Goal: Contribute content

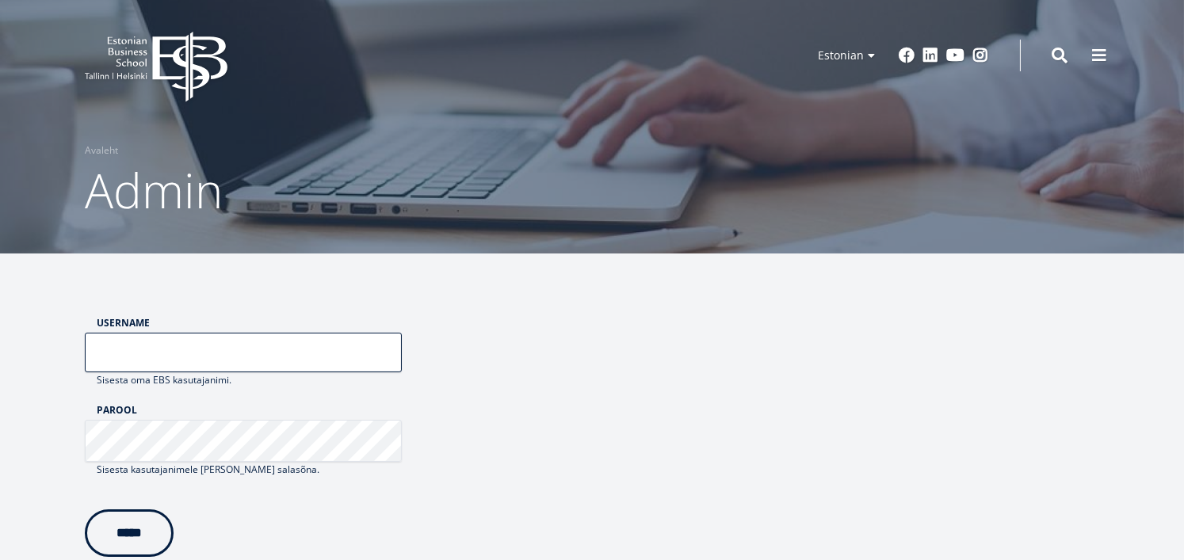
type input "******"
click at [144, 534] on input "*****" at bounding box center [129, 530] width 89 height 48
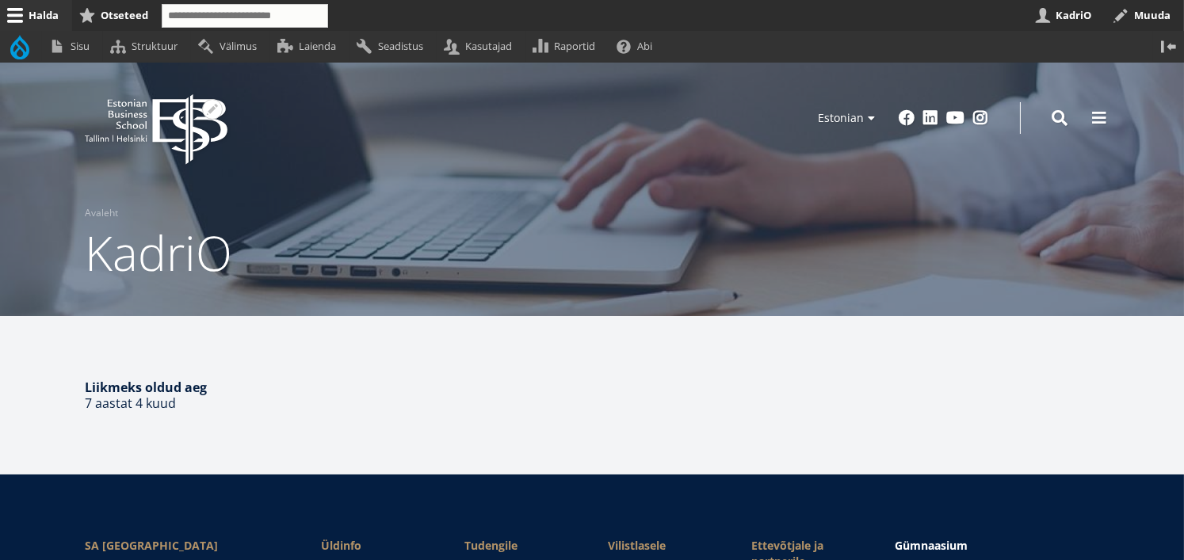
click at [166, 129] on icon "EBS Logo Created with Sketch." at bounding box center [156, 129] width 143 height 71
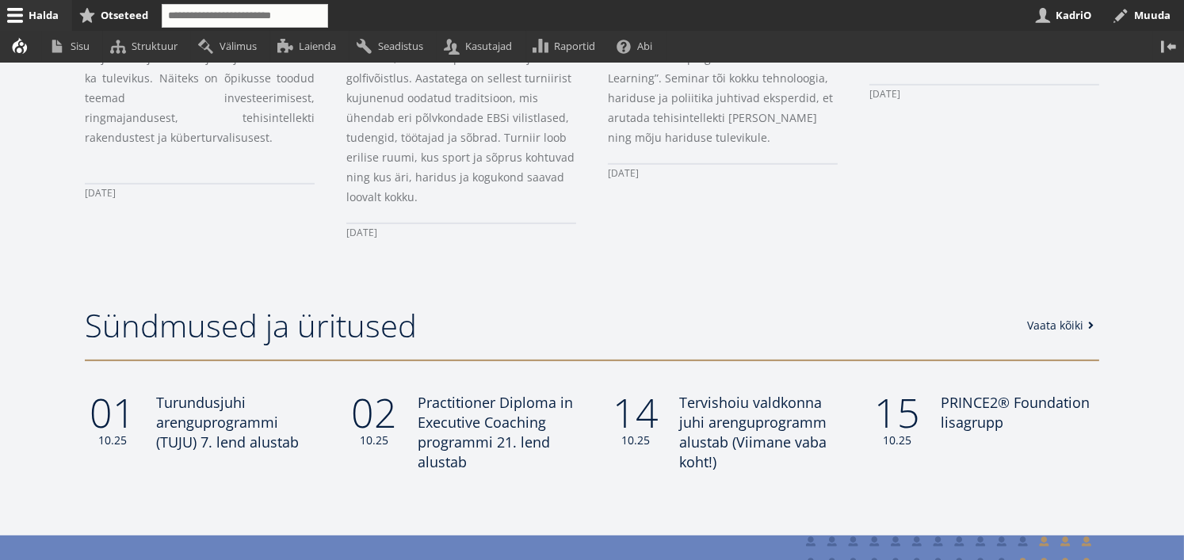
scroll to position [1208, 0]
click at [1065, 316] on link "Vaata kõiki" at bounding box center [1064, 324] width 72 height 16
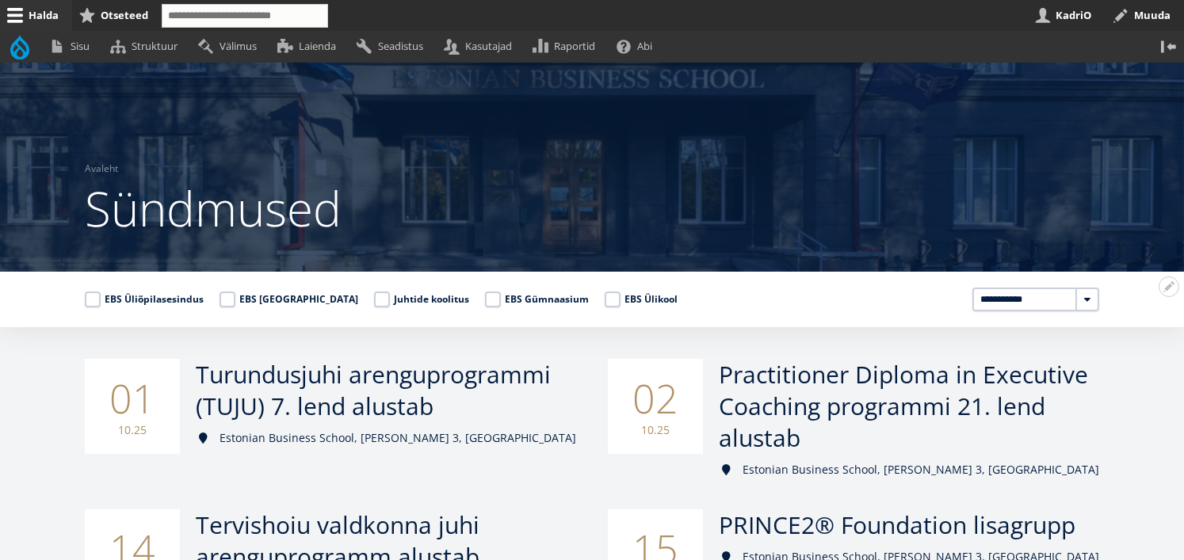
scroll to position [29, 0]
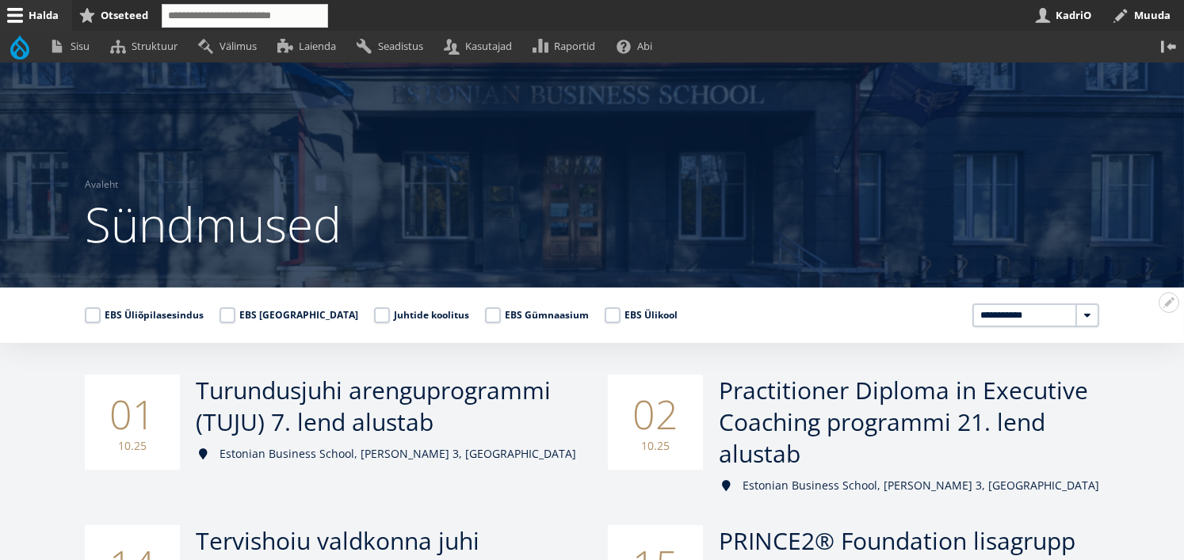
select select "****"
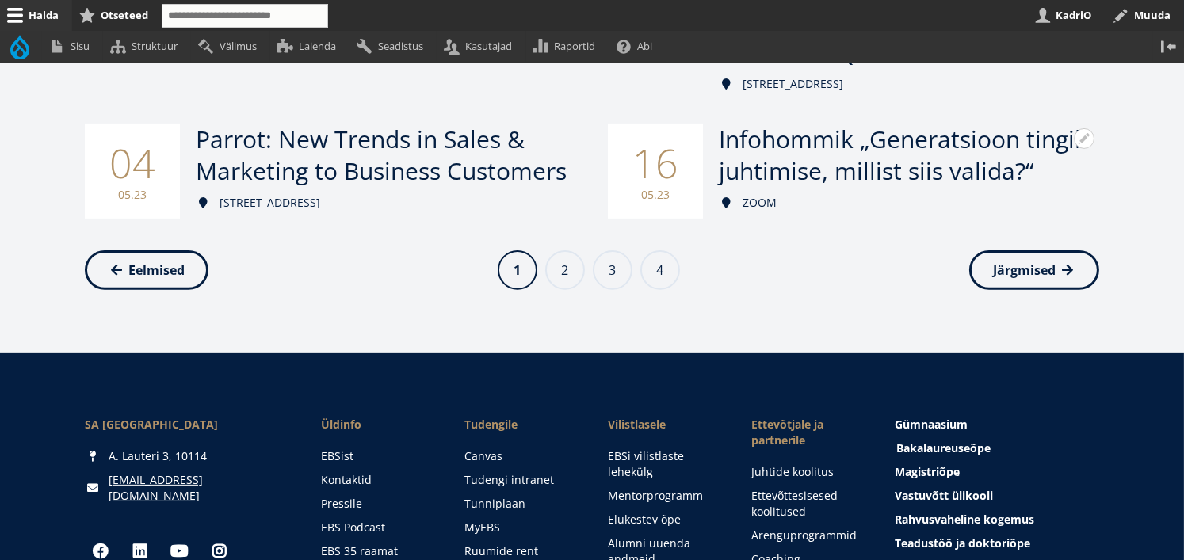
scroll to position [1016, 0]
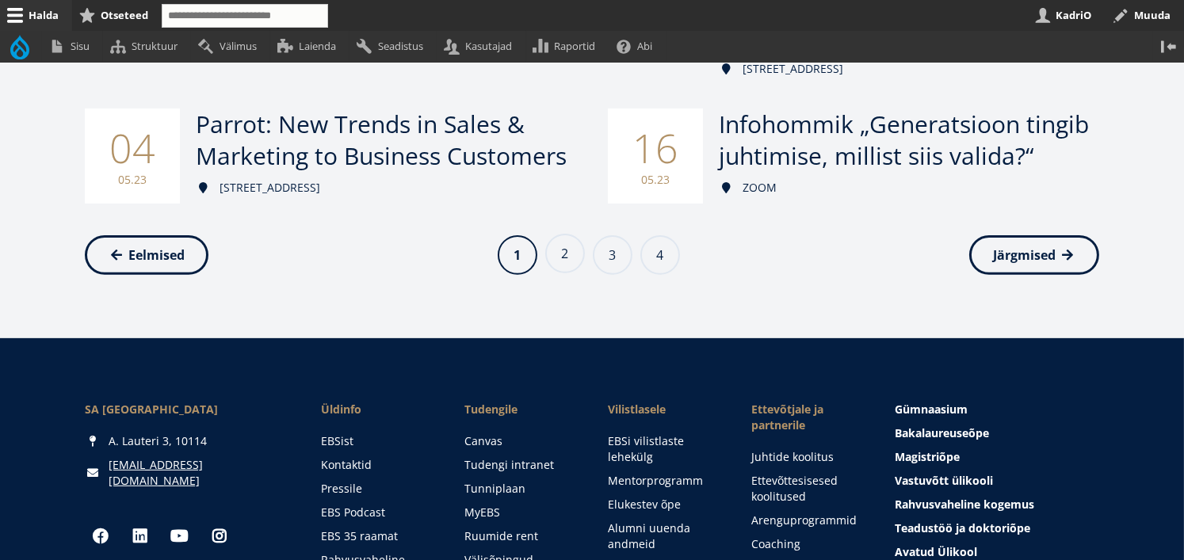
click at [559, 266] on link "Page 2" at bounding box center [565, 254] width 40 height 40
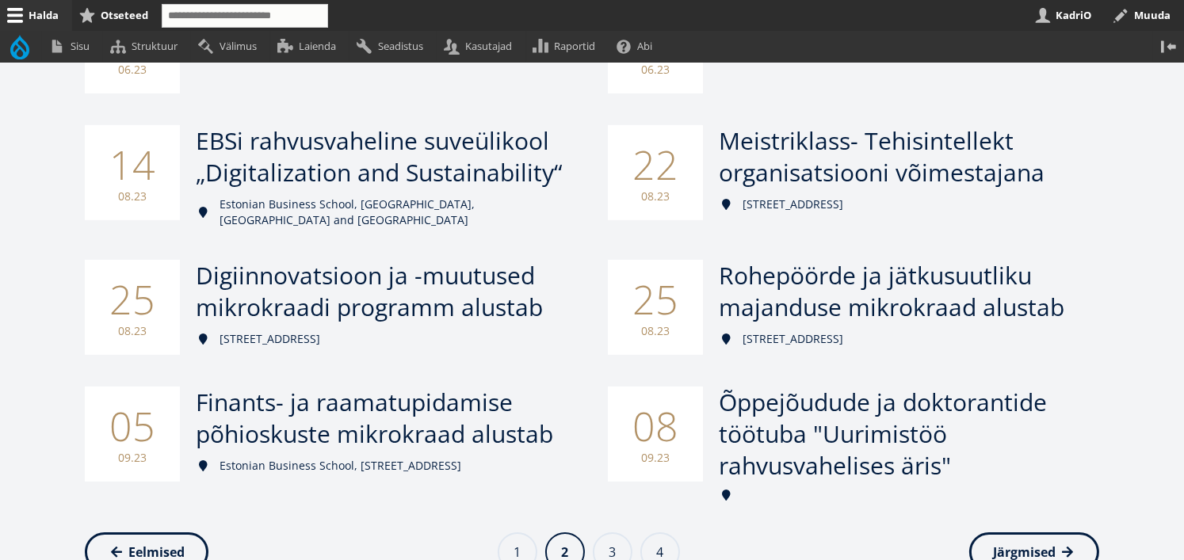
scroll to position [665, 0]
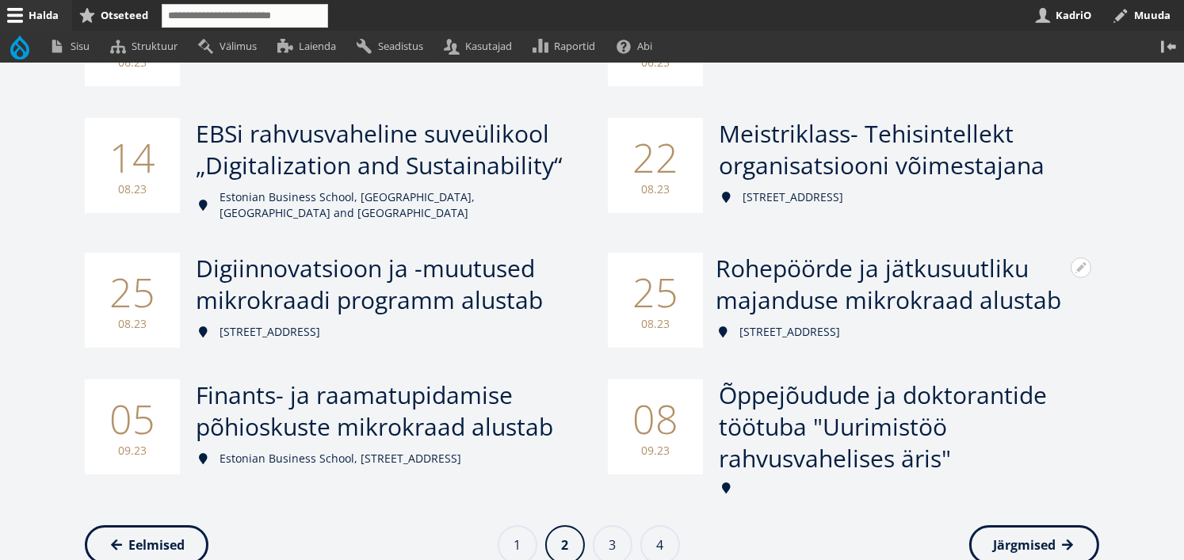
click at [800, 292] on span "Rohepöörde ja jätkusuutliku majanduse mikrokraad alustab" at bounding box center [887, 284] width 345 height 64
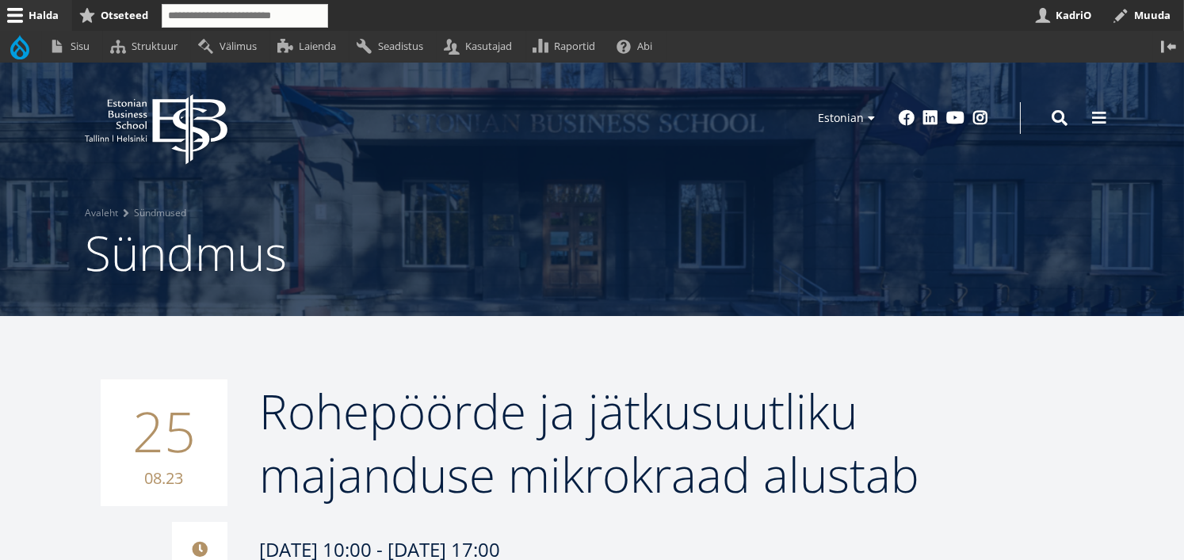
scroll to position [53, 0]
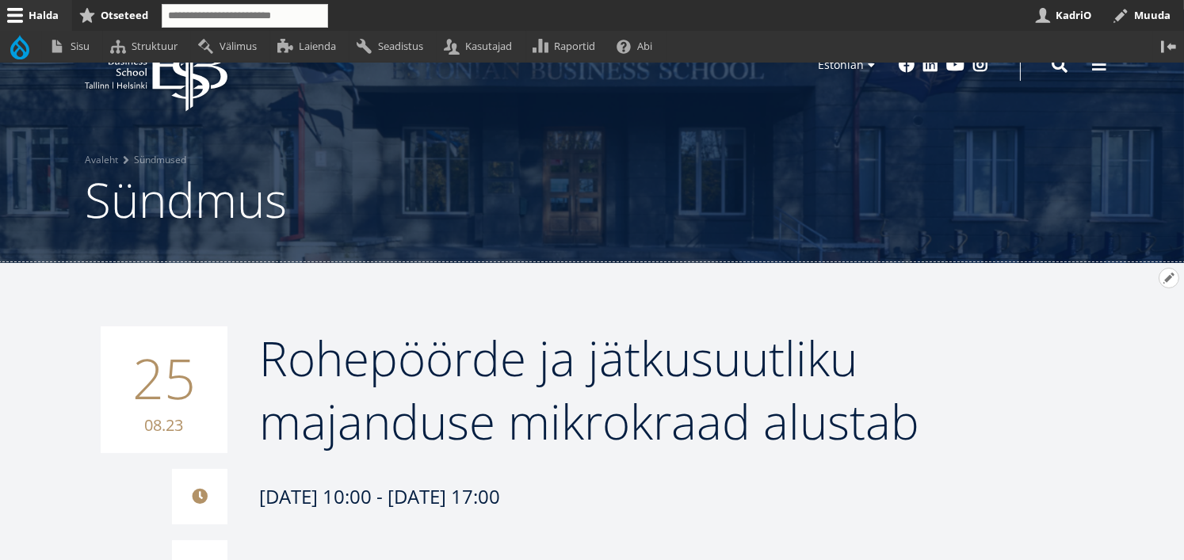
click button "Avatud Rohepöörde ja jätkusuutliku majanduse mikrokraad alustab seaded"
click link "Muuda"
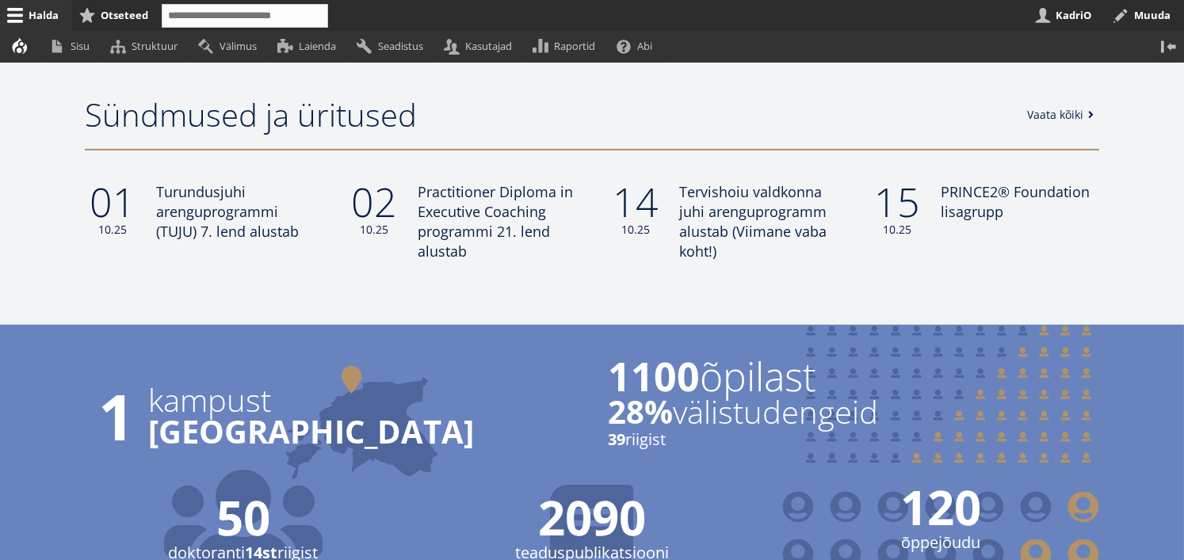
scroll to position [1443, 0]
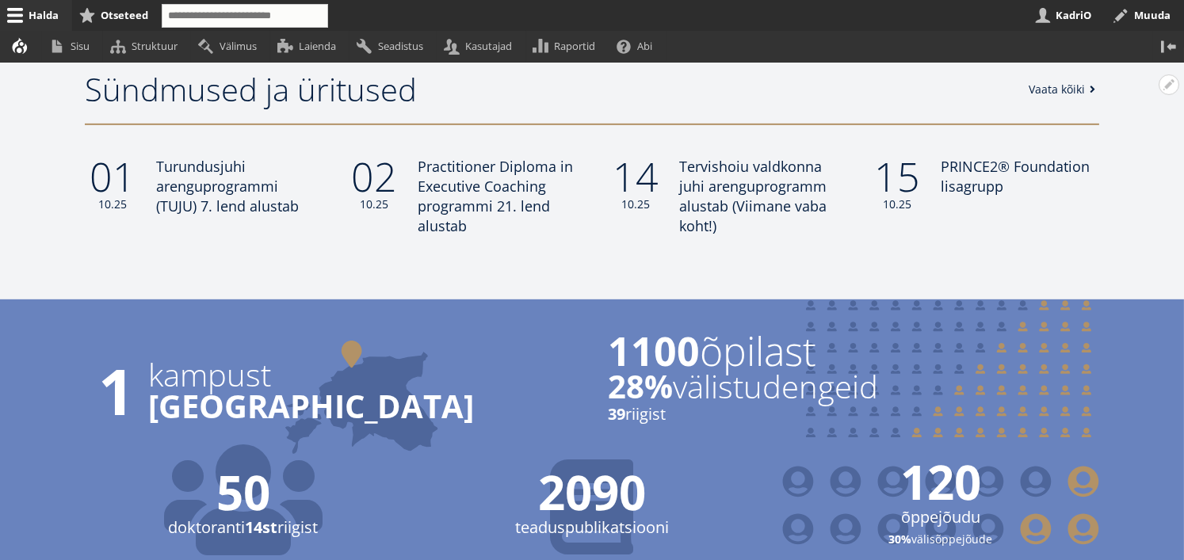
click at [1053, 82] on link "Vaata kõiki" at bounding box center [1064, 90] width 72 height 16
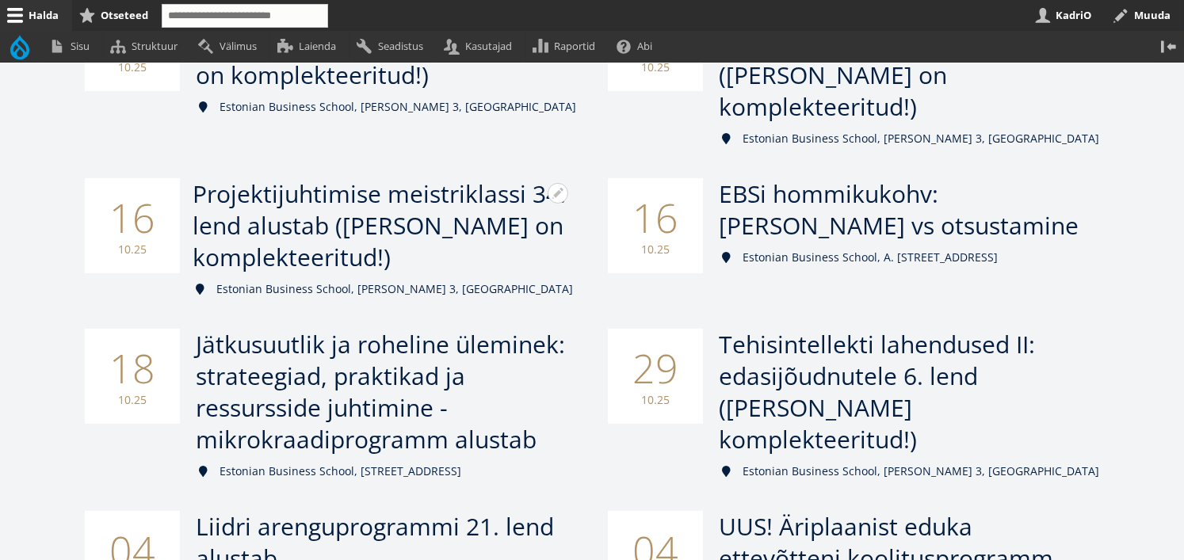
scroll to position [715, 0]
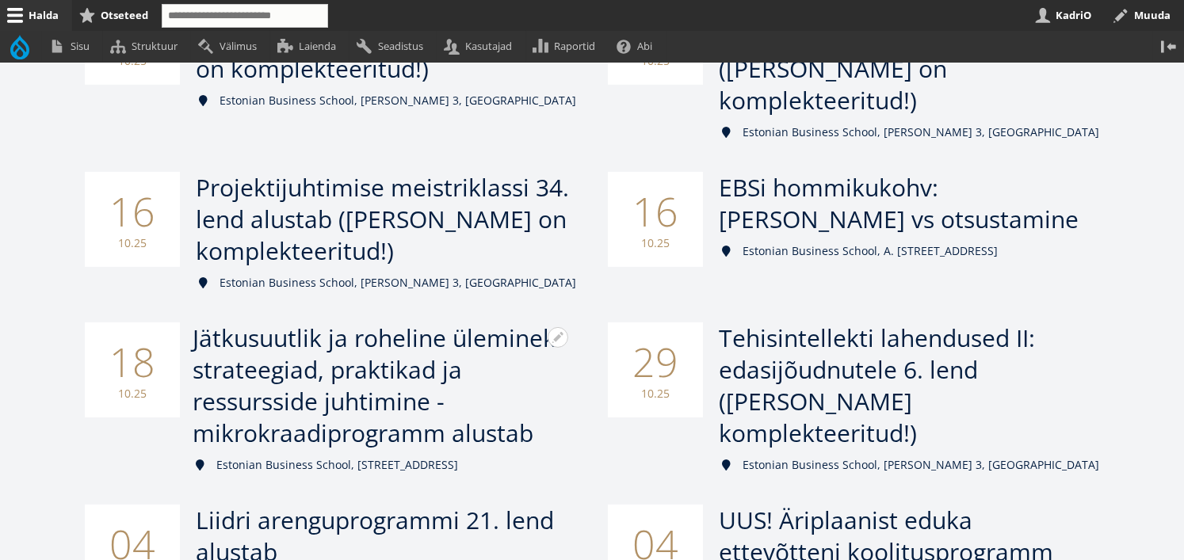
click at [355, 354] on span "Jätkusuutlik ja roheline üleminek: strateegiad, praktikad ja ressursside juhtim…" at bounding box center [377, 386] width 369 height 128
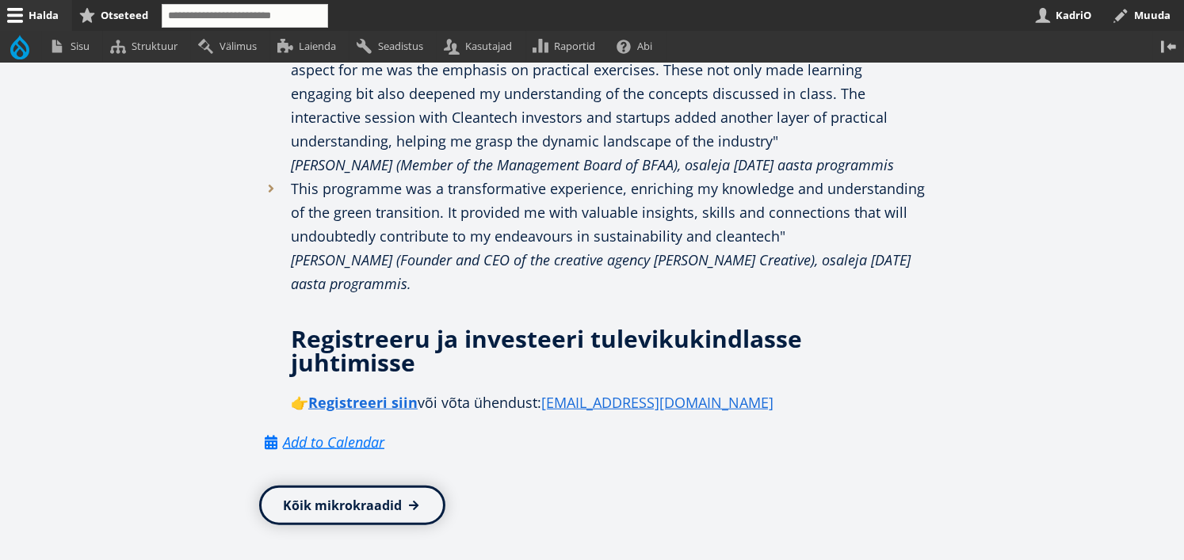
scroll to position [2751, 0]
click at [361, 484] on link "Kõik mikrokraadid" at bounding box center [352, 504] width 186 height 40
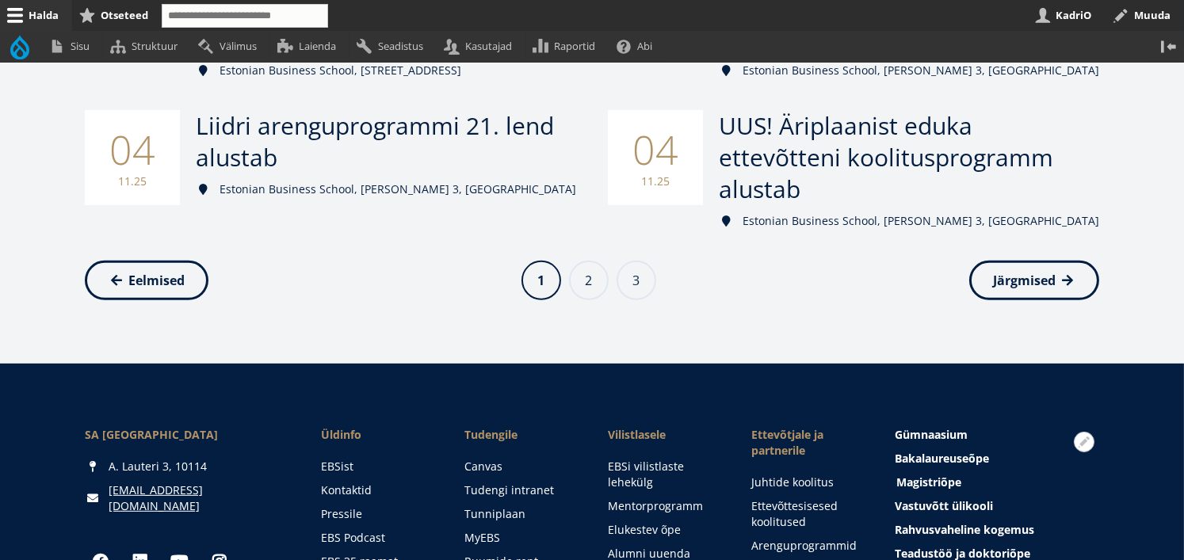
scroll to position [1070, 0]
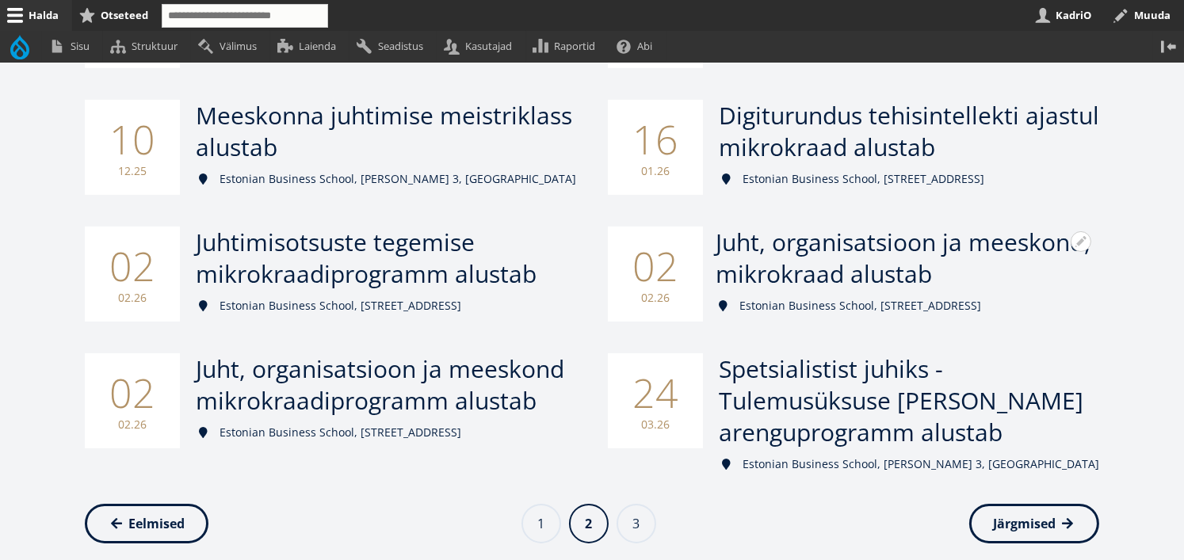
scroll to position [698, 0]
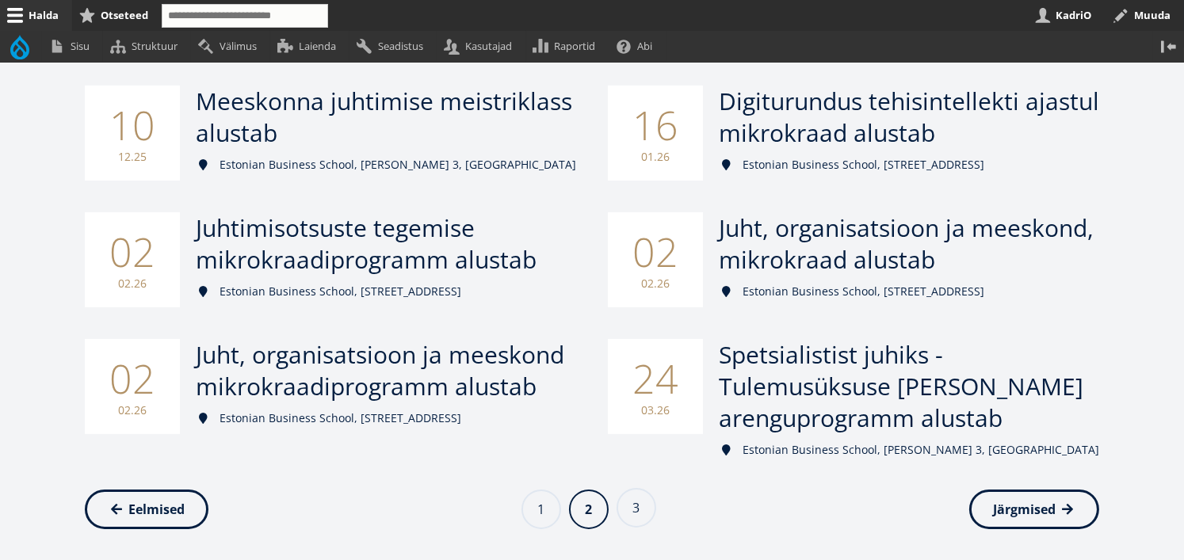
click at [639, 510] on link "Page 3" at bounding box center [636, 508] width 40 height 40
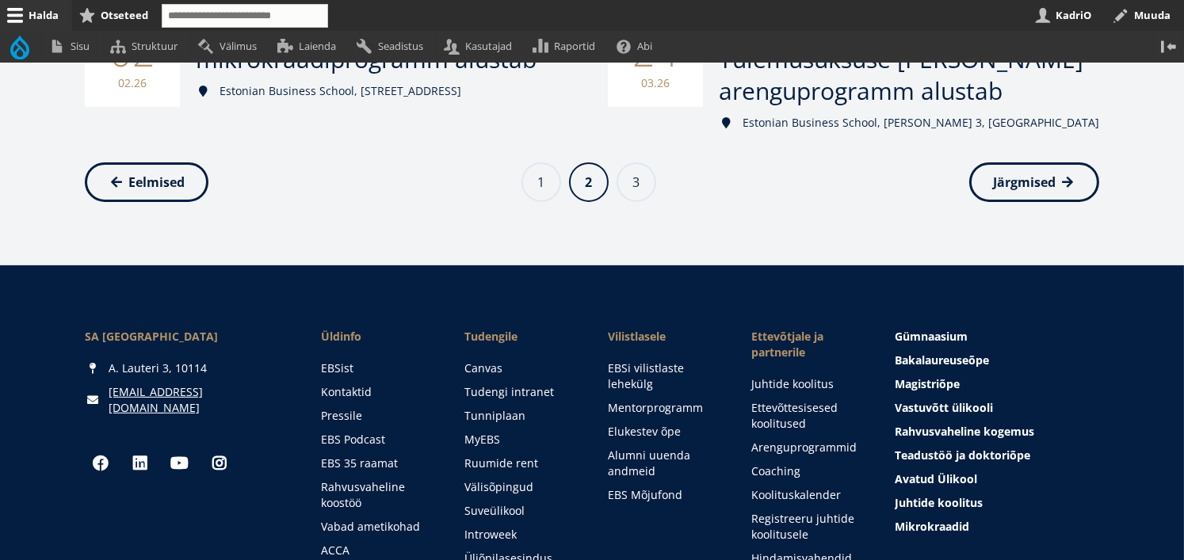
scroll to position [895, 0]
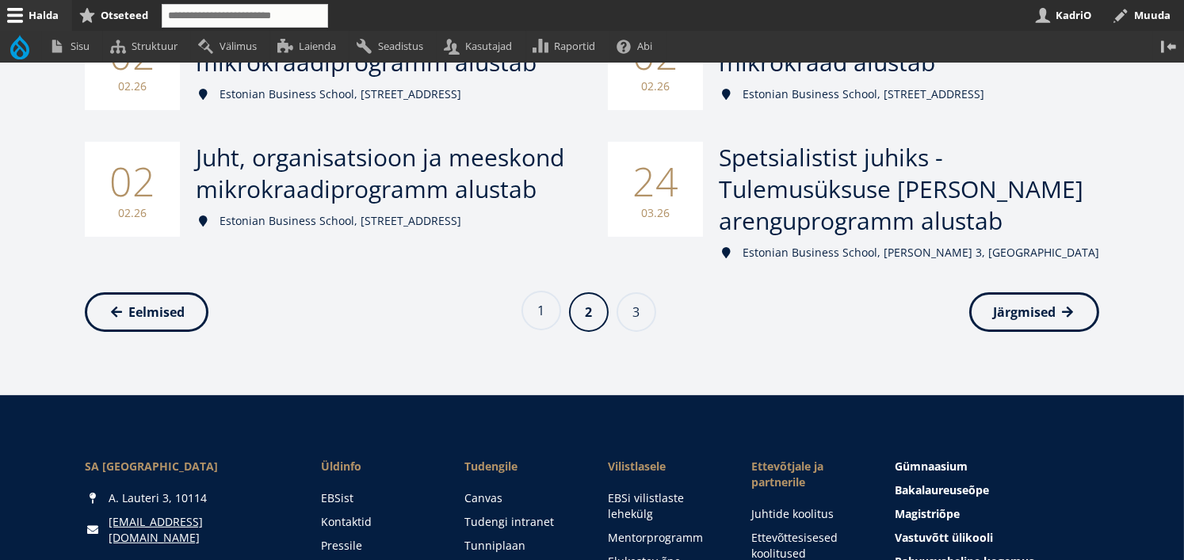
click at [542, 310] on link "Page 1" at bounding box center [541, 311] width 40 height 40
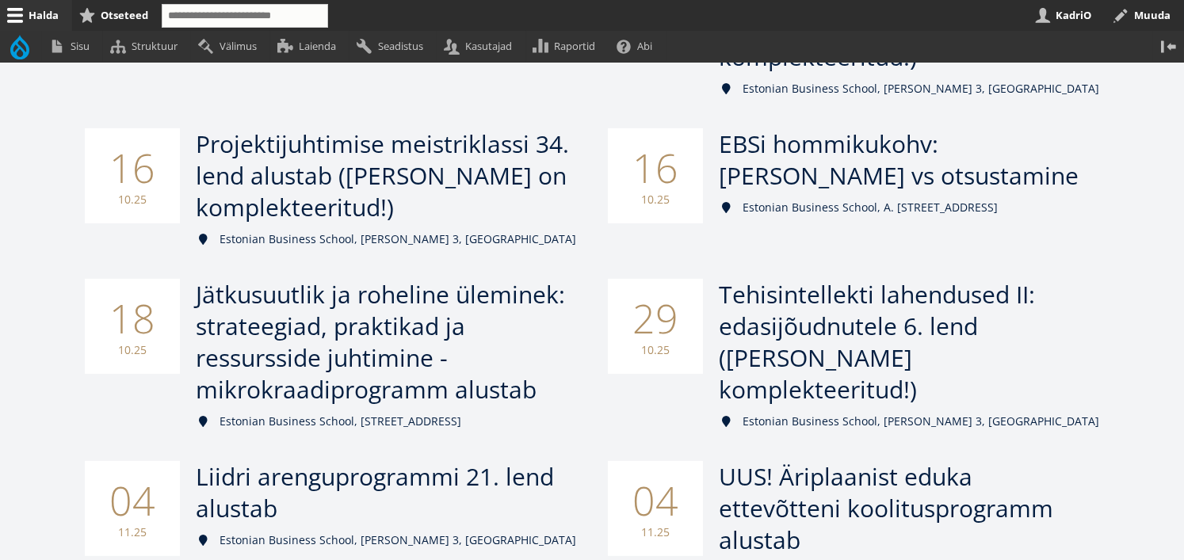
scroll to position [761, 0]
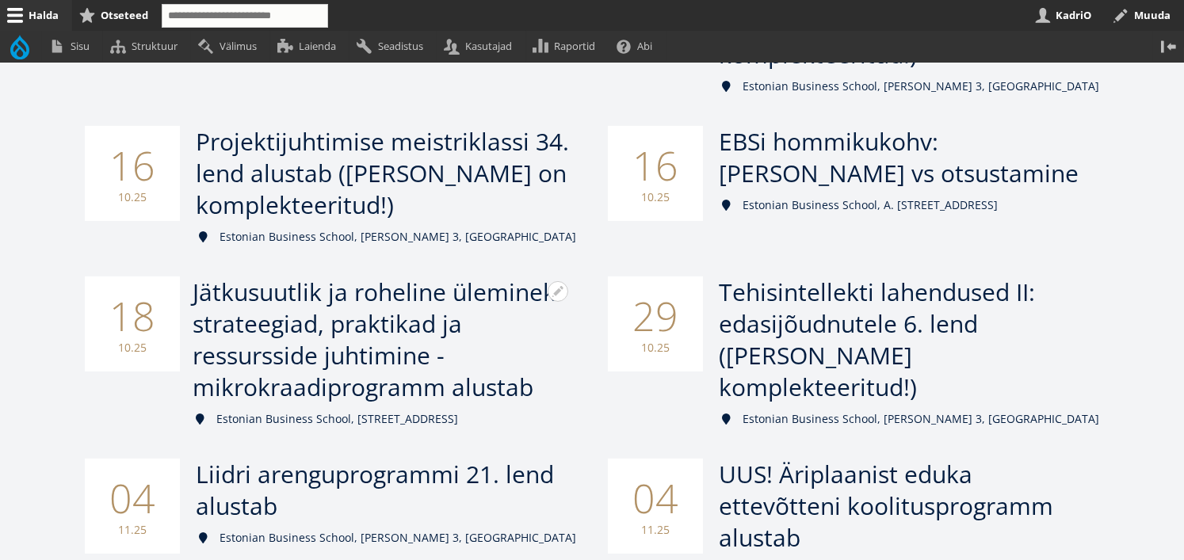
click at [334, 312] on span "Jätkusuutlik ja roheline üleminek: strateegiad, praktikad ja ressursside juhtim…" at bounding box center [377, 340] width 369 height 128
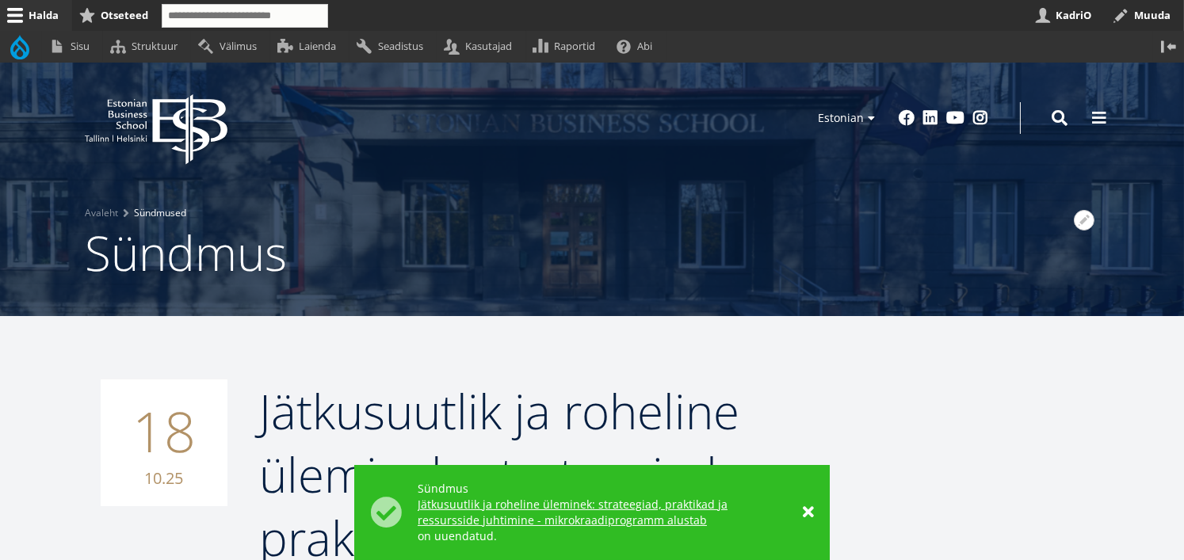
click at [166, 215] on link "Sündmused" at bounding box center [160, 213] width 52 height 16
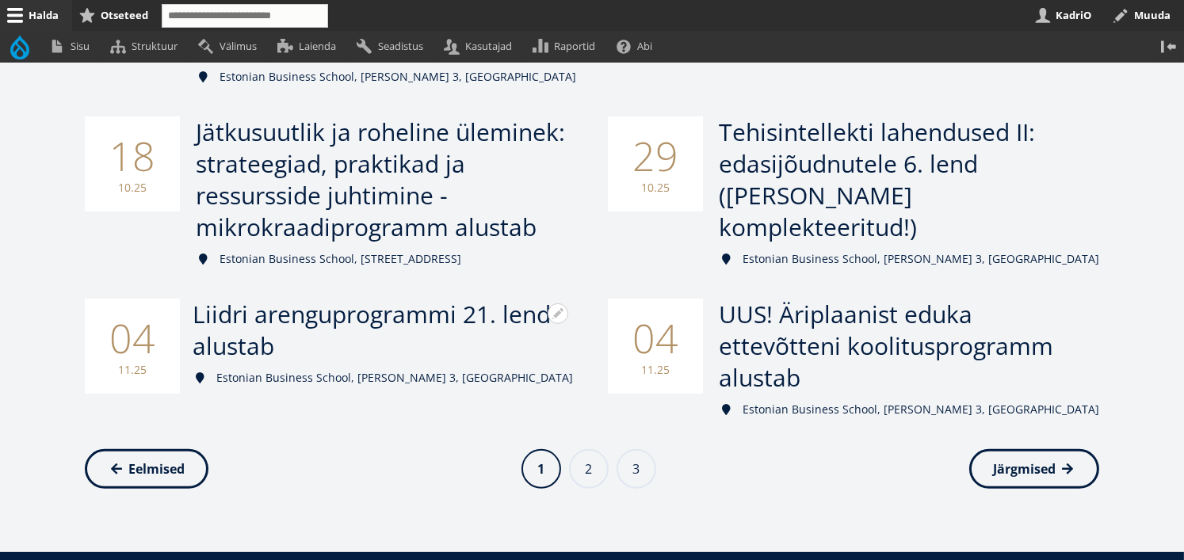
scroll to position [904, 0]
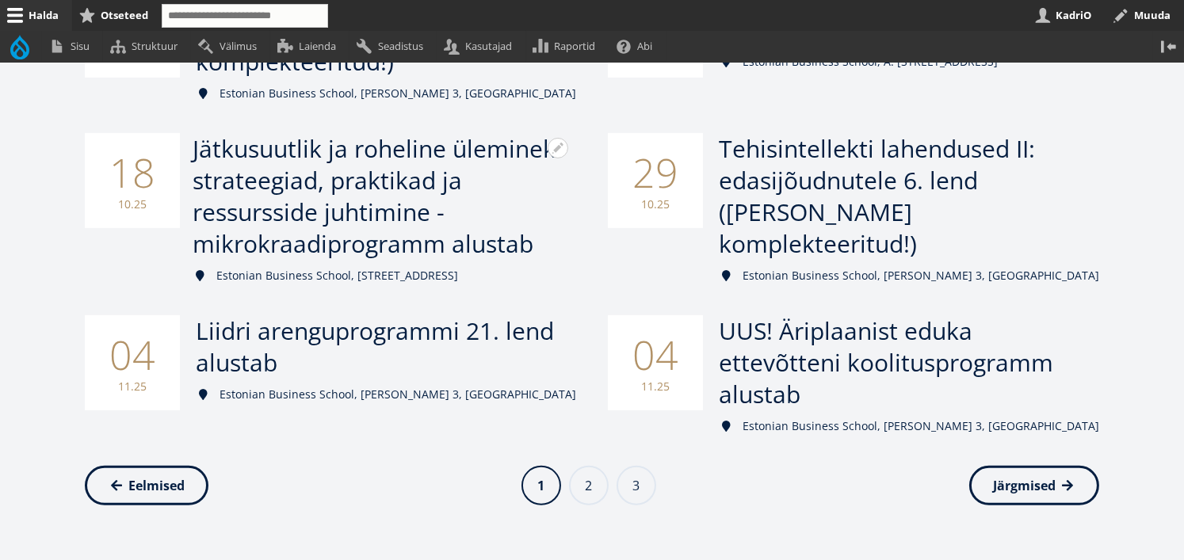
click at [320, 170] on span "Jätkusuutlik ja roheline üleminek: strateegiad, praktikad ja ressursside juhtim…" at bounding box center [377, 196] width 369 height 128
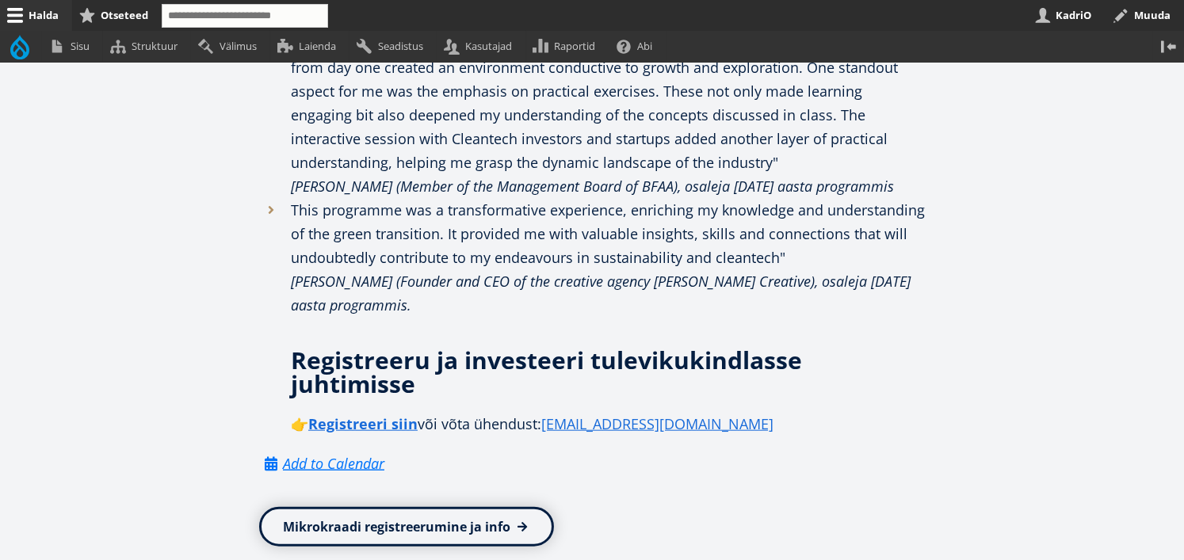
scroll to position [2729, 0]
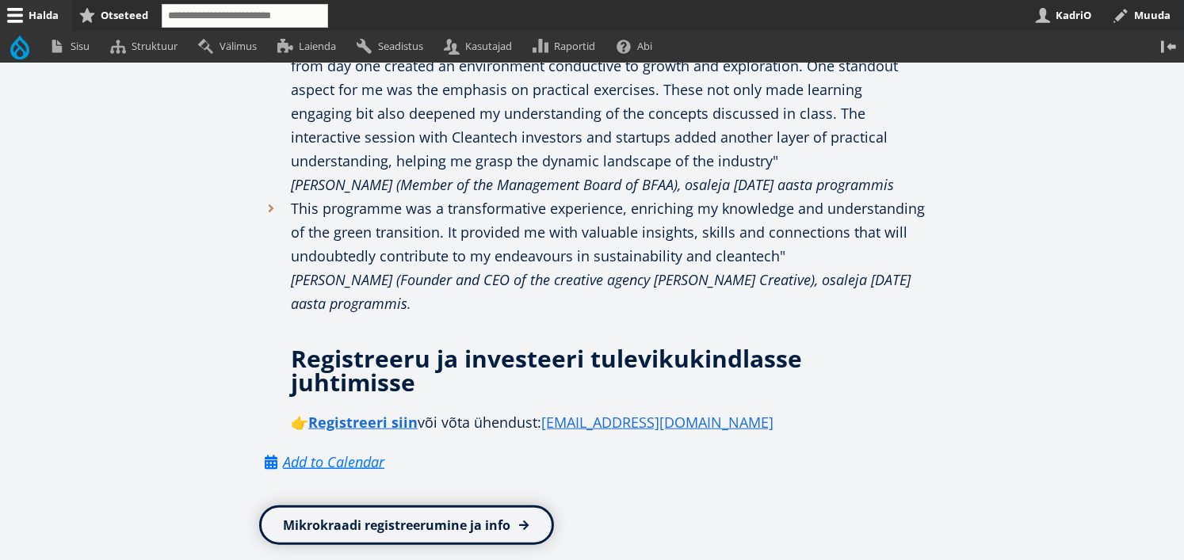
click at [388, 505] on link "Mikrokraadi registreerumine ja info" at bounding box center [406, 525] width 295 height 40
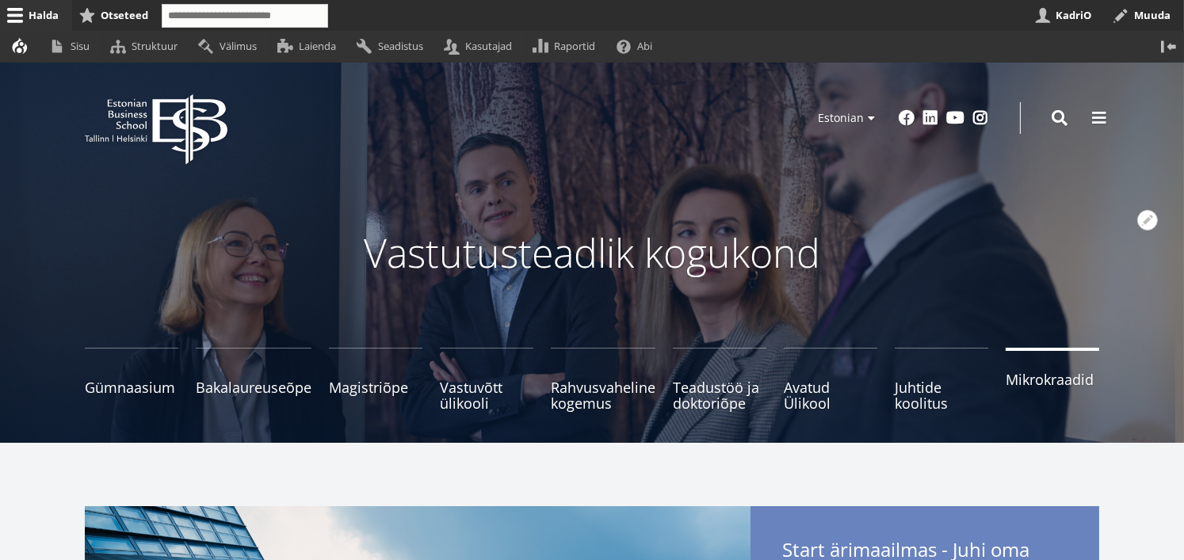
click at [1048, 384] on span "Mikrokraadid" at bounding box center [1051, 380] width 93 height 16
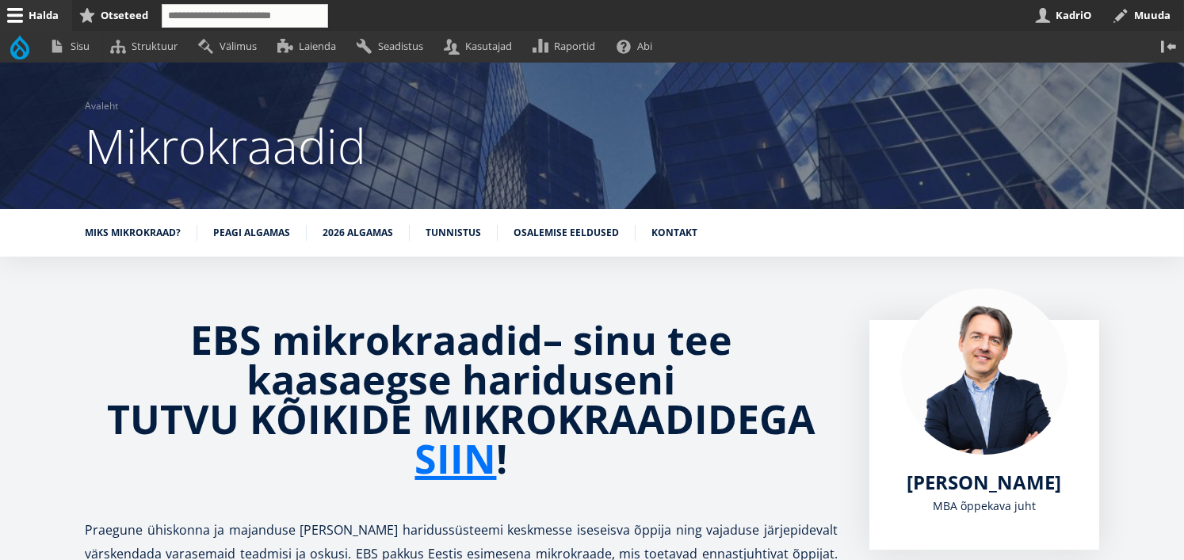
scroll to position [144, 0]
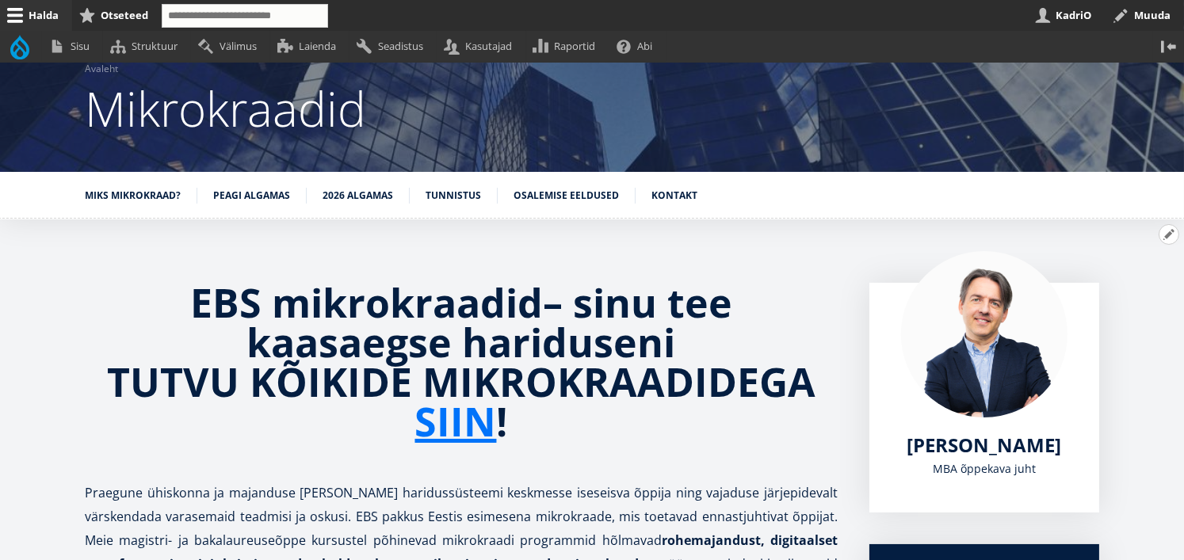
click at [1164, 234] on button "Avatud EBS mikrokraadid – sinu tee kaasaegse hariduseni TUTVU KÕIKIDE MIKROKRAA…" at bounding box center [1168, 234] width 21 height 21
click at [1132, 276] on link "Muuda" at bounding box center [1142, 277] width 72 height 17
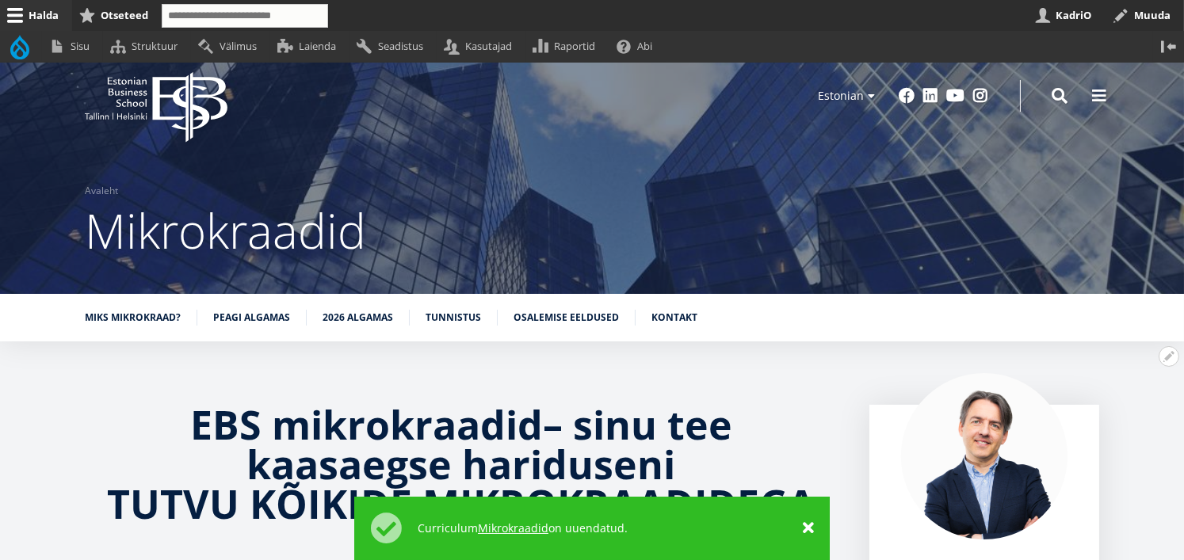
scroll to position [27, 0]
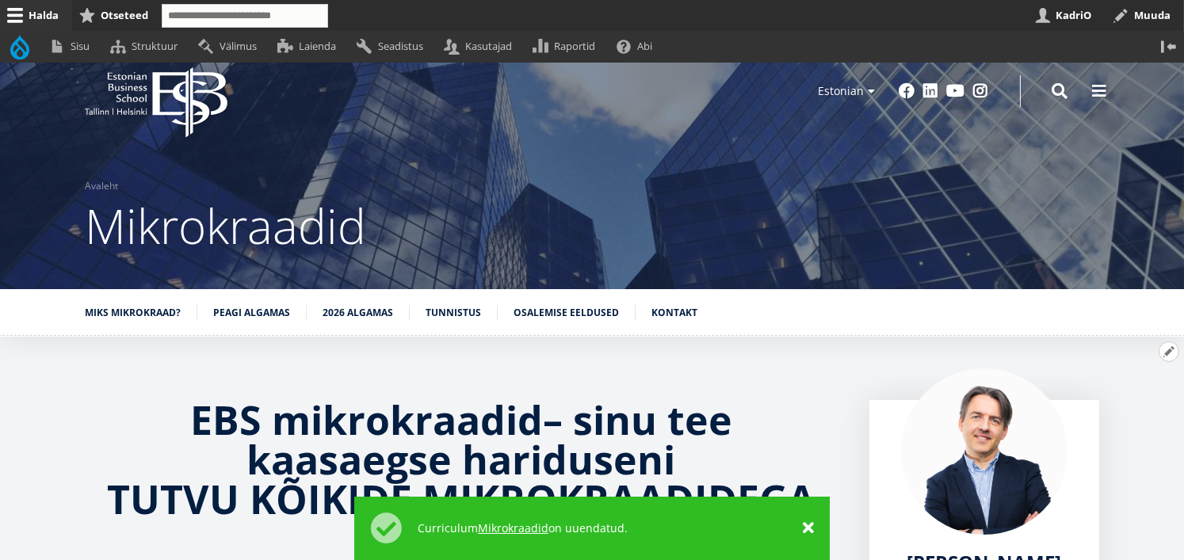
click at [1160, 353] on button "Avatud EBS mikrokraadid – sinu tee kaasaegse hariduseni TUTVU KÕIKIDE MIKROKRAA…" at bounding box center [1168, 351] width 21 height 21
click at [1127, 394] on link "Muuda" at bounding box center [1142, 395] width 72 height 17
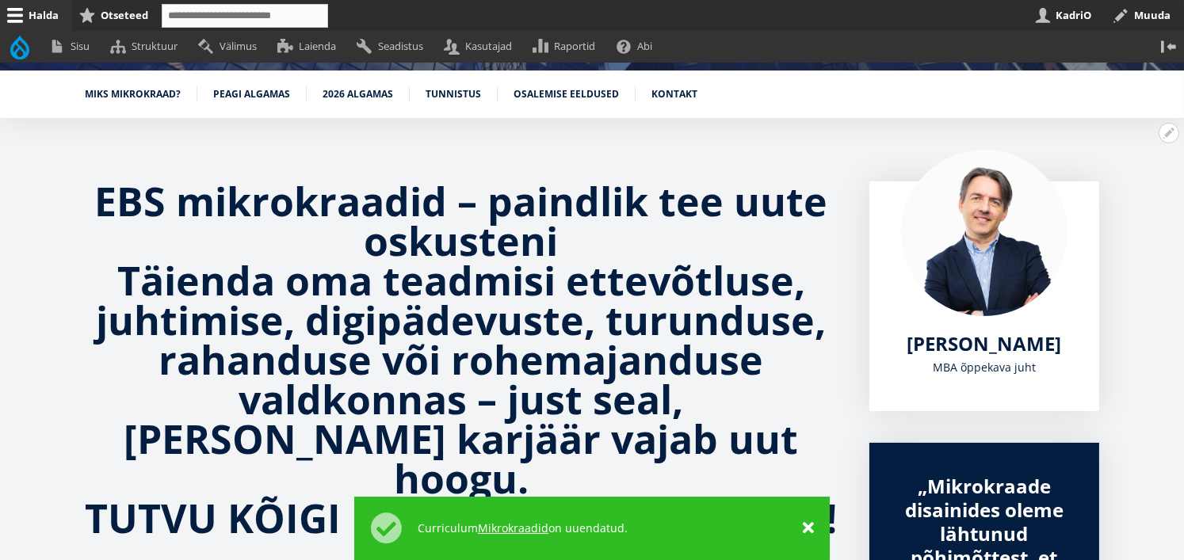
scroll to position [53, 0]
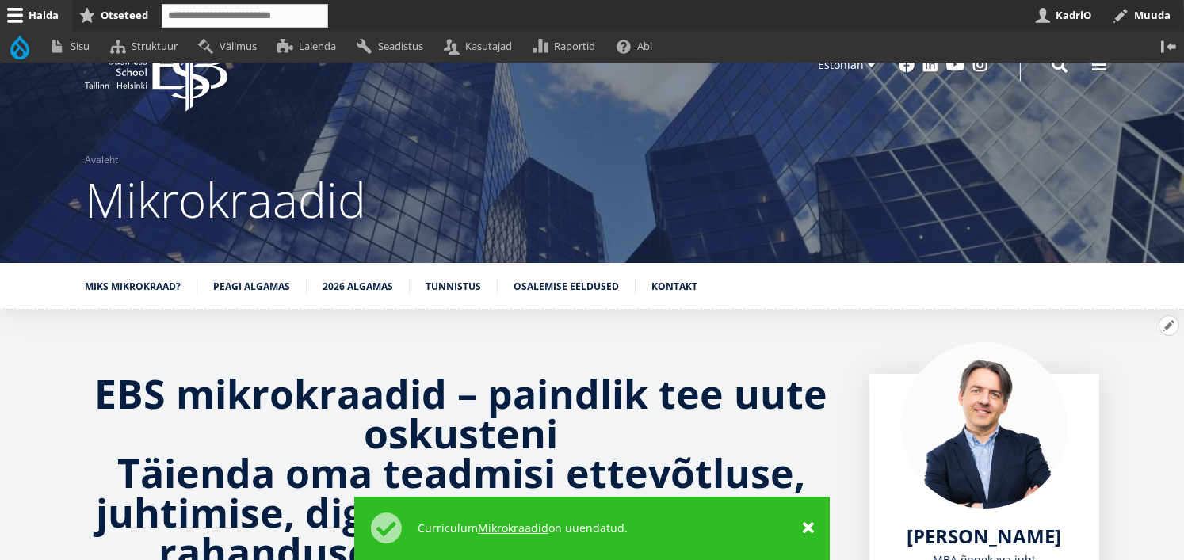
click at [1171, 328] on button "Avatud EBS mikrokraadid – paindlik tee uute oskusteni Täienda oma teadmisi ette…" at bounding box center [1168, 325] width 21 height 21
click at [1120, 368] on link "Muuda" at bounding box center [1142, 368] width 72 height 17
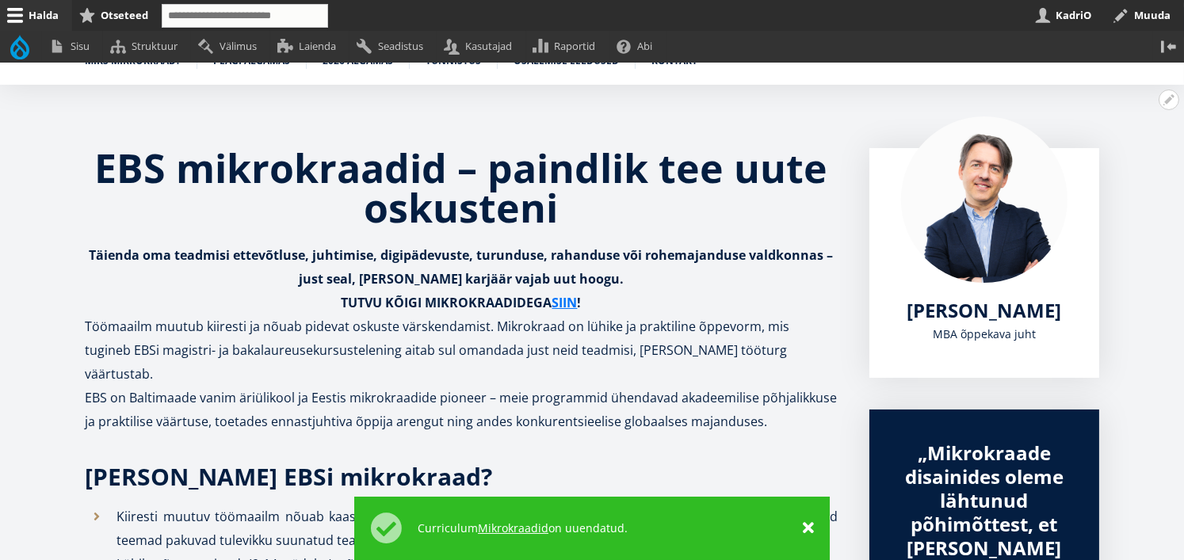
scroll to position [291, 0]
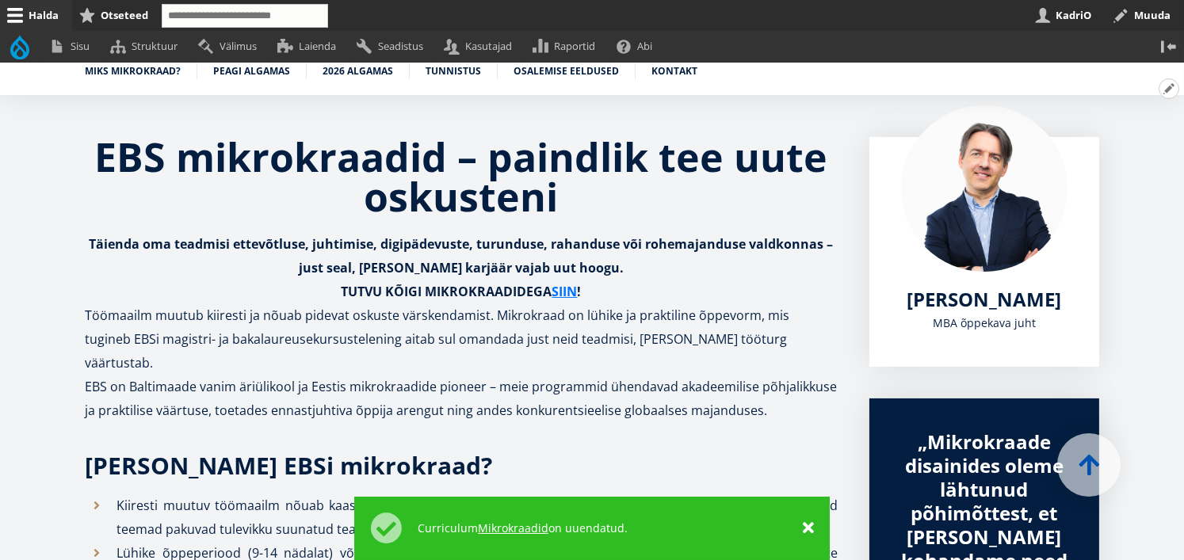
click at [1164, 93] on button "Avatud EBS mikrokraadid – paindlik tee uute oskusteni seaded" at bounding box center [1168, 88] width 21 height 21
click at [1134, 130] on link "Muuda" at bounding box center [1142, 132] width 72 height 17
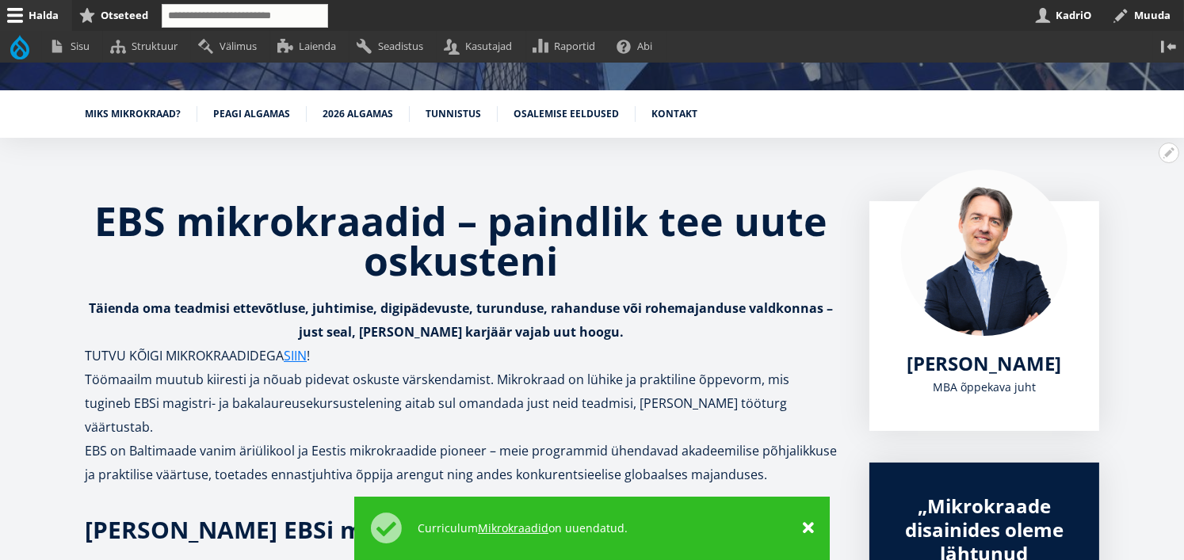
scroll to position [223, 0]
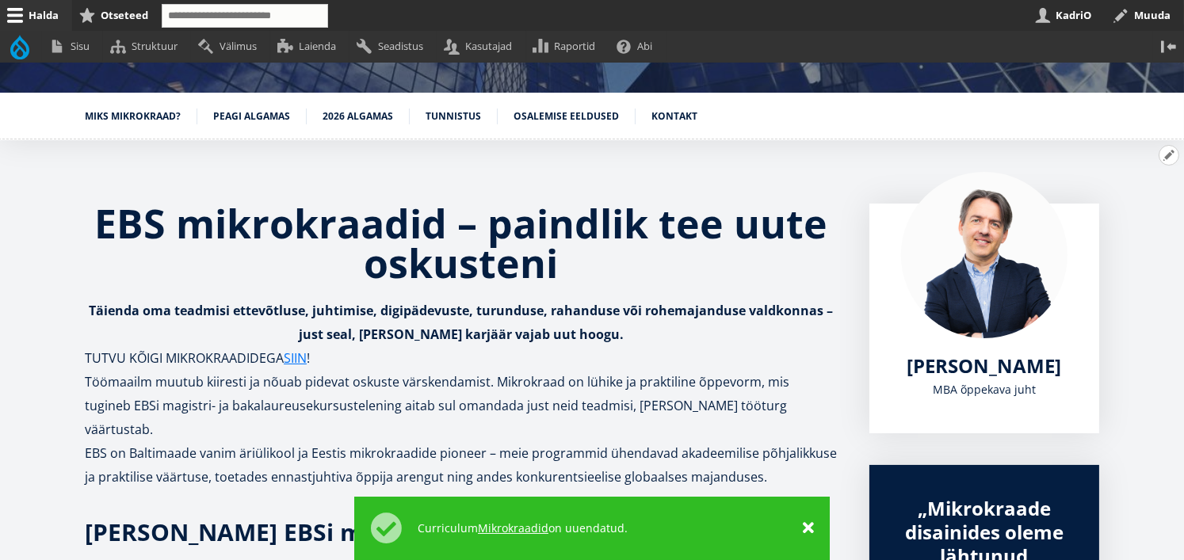
click at [1165, 156] on button "Avatud EBS mikrokraadid – paindlik tee uute oskusteni seaded" at bounding box center [1168, 155] width 21 height 21
click at [1123, 197] on link "Muuda" at bounding box center [1142, 198] width 72 height 17
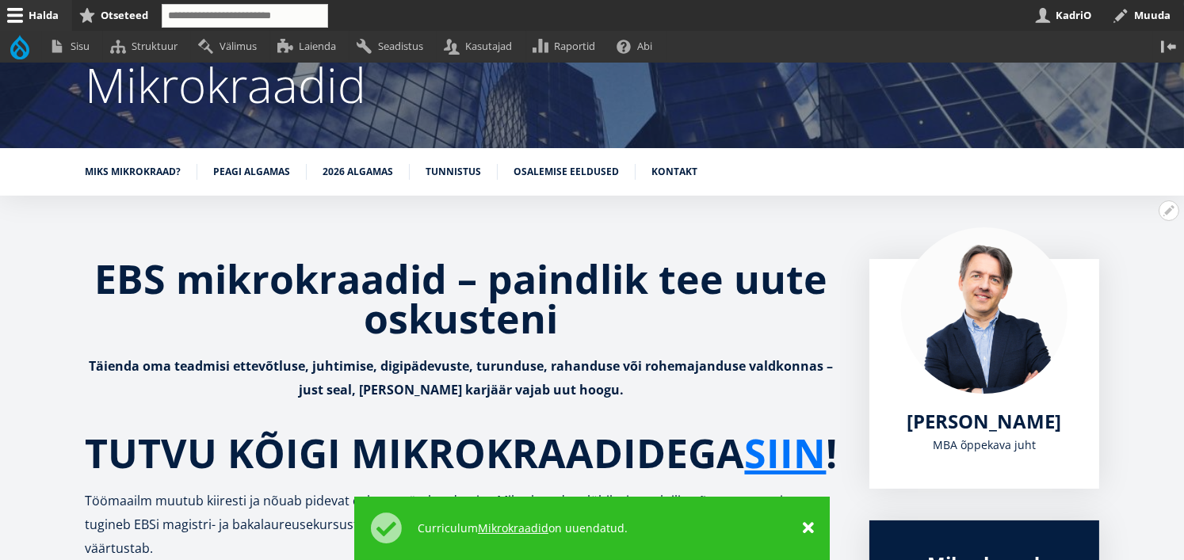
scroll to position [225, 0]
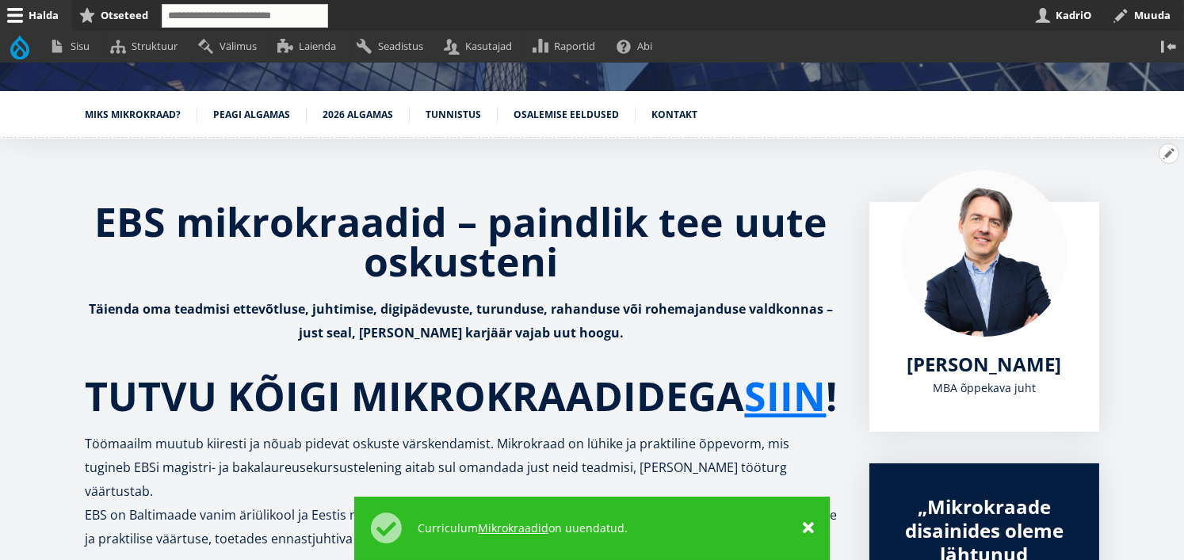
click at [1166, 154] on button "Avatud EBS mikrokraadid – paindlik tee uute oskusteni seaded" at bounding box center [1168, 153] width 21 height 21
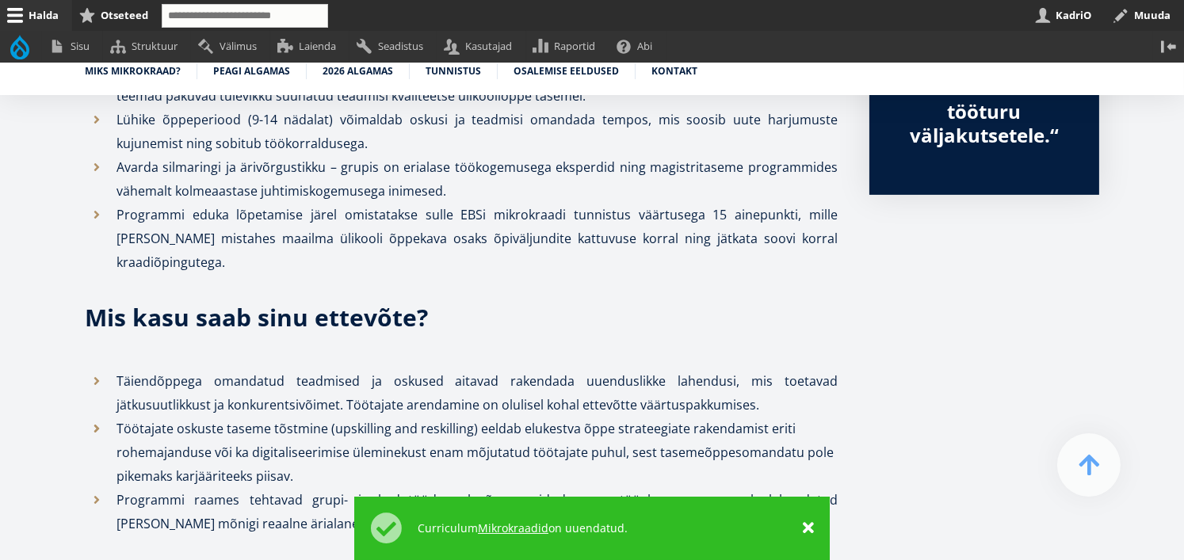
scroll to position [985, 0]
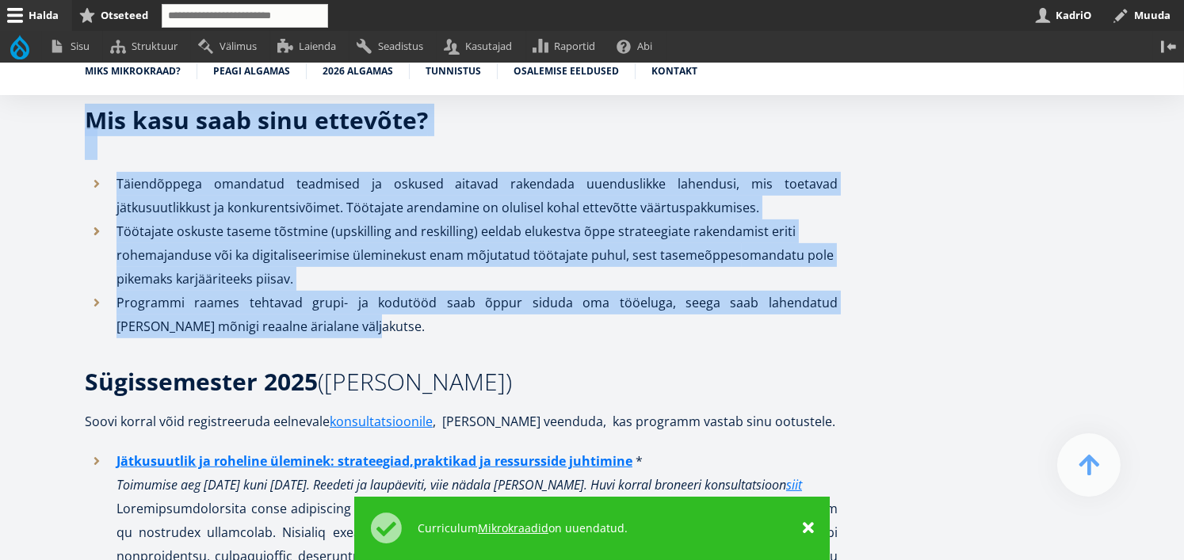
drag, startPoint x: 90, startPoint y: 312, endPoint x: 592, endPoint y: 334, distance: 502.0
copy div "Miks valida EBSi mikrokraad? Kiiresti muutuv töömaailm nõuab kaasaegseid teadmi…"
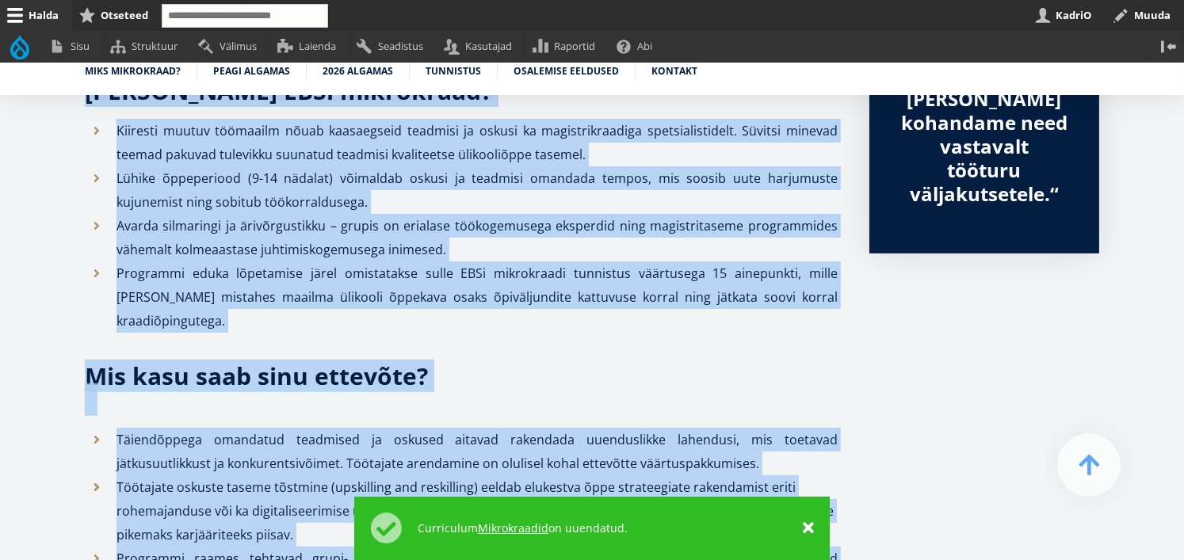
scroll to position [732, 0]
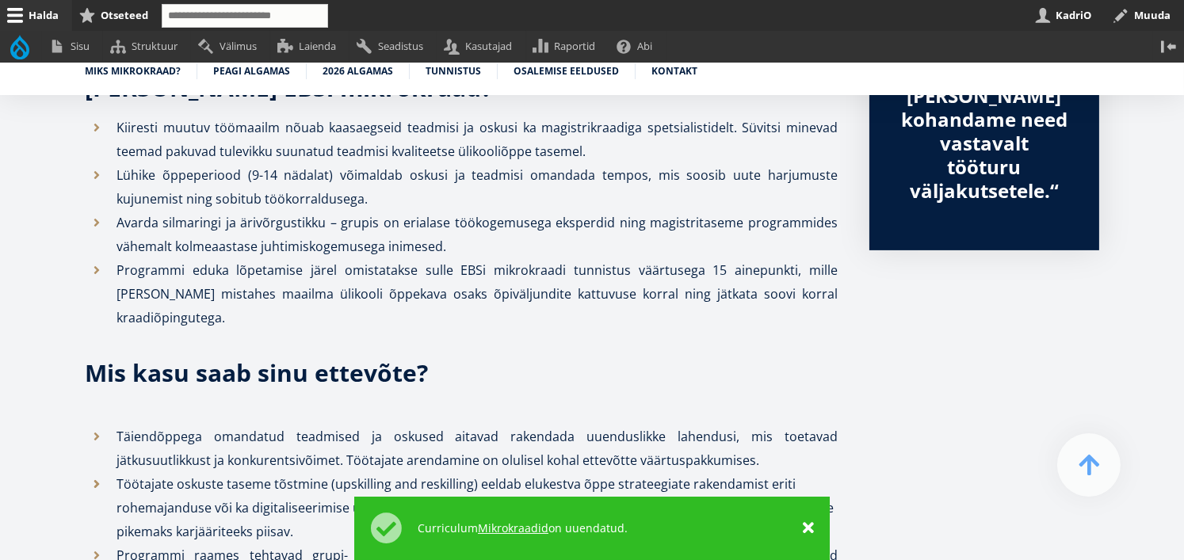
click at [807, 528] on link "×" at bounding box center [808, 527] width 11 height 16
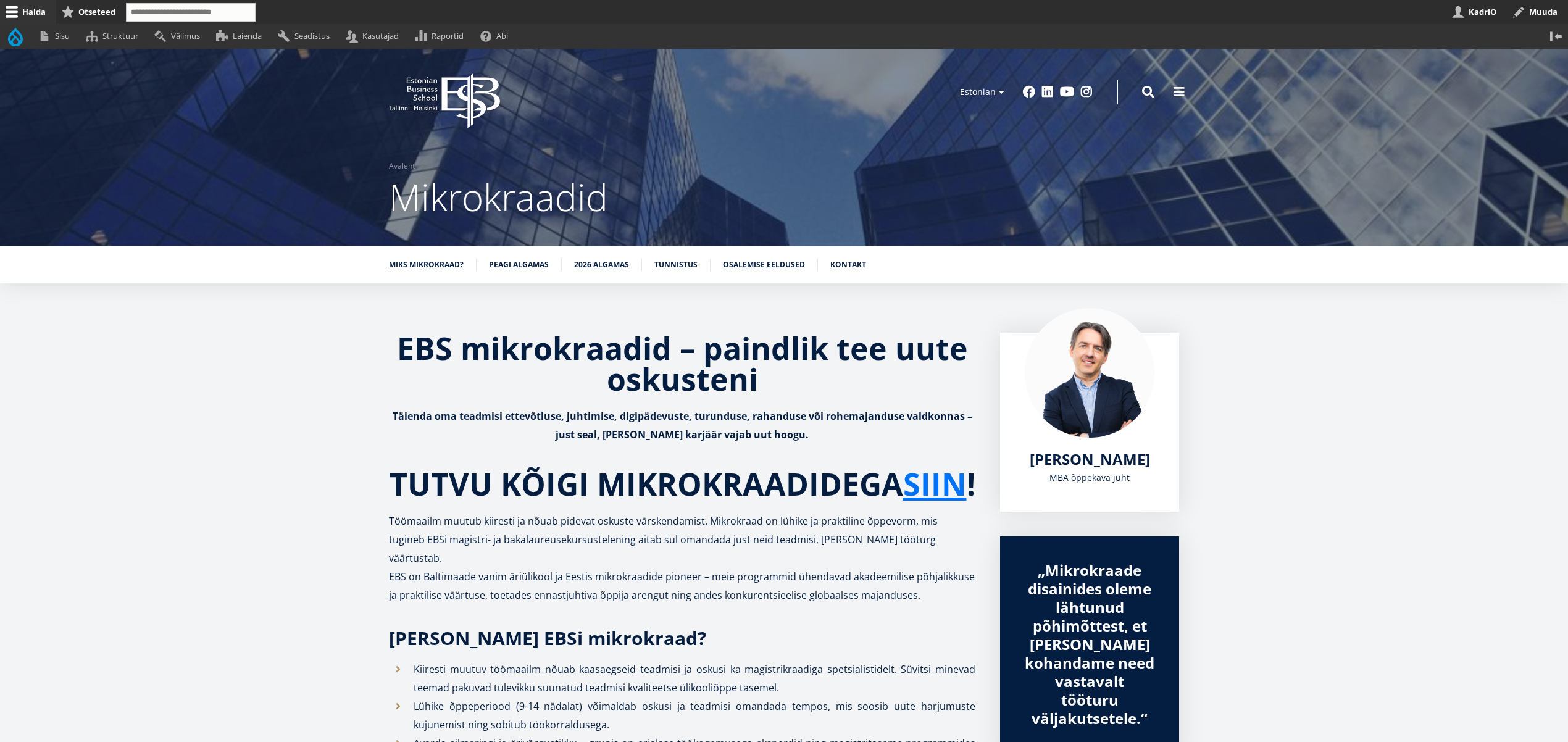
scroll to position [0, 0]
click at [922, 303] on button "Avatud EBS mikrokraadid – paindlik tee uute oskusteni seaded" at bounding box center [1556, 295] width 16 height 16
click at [922, 335] on link "Muuda" at bounding box center [1536, 329] width 56 height 13
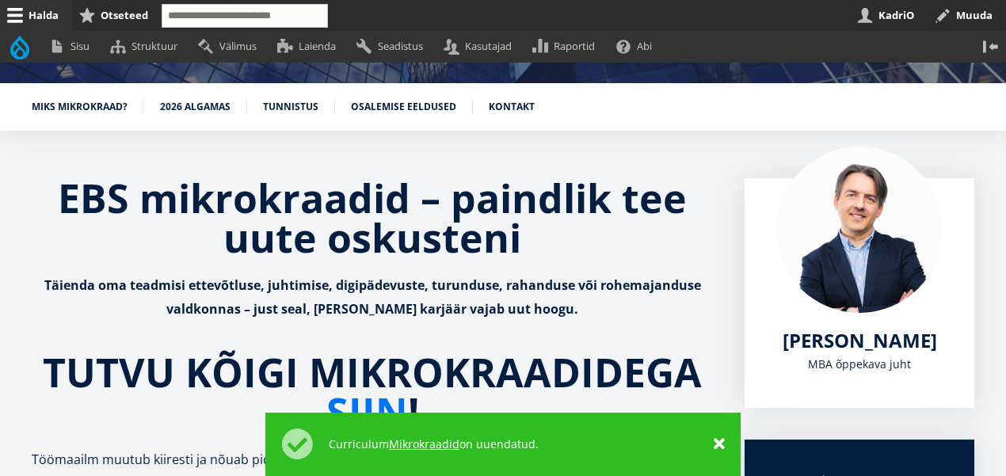
scroll to position [289, 0]
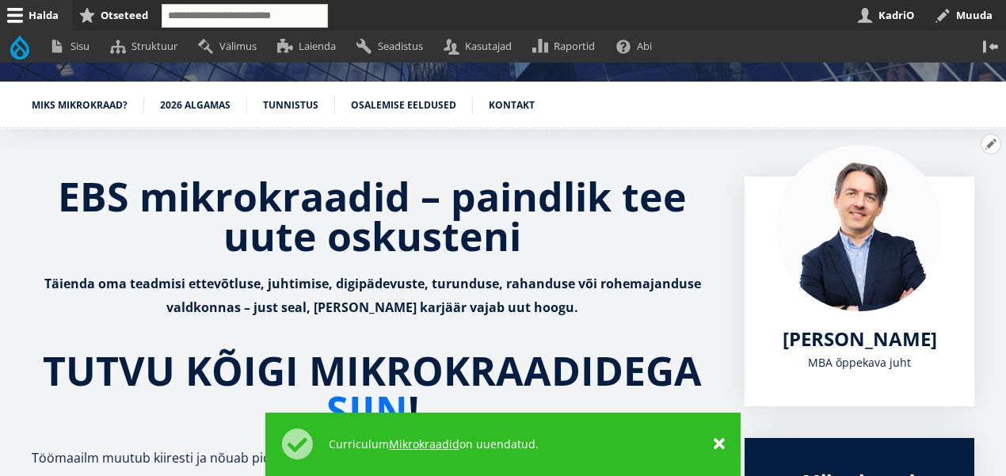
click at [986, 147] on button "Avatud EBS mikrokraadid – paindlik tee uute oskusteni seaded" at bounding box center [991, 144] width 21 height 21
click at [955, 187] on link "Muuda" at bounding box center [964, 187] width 72 height 17
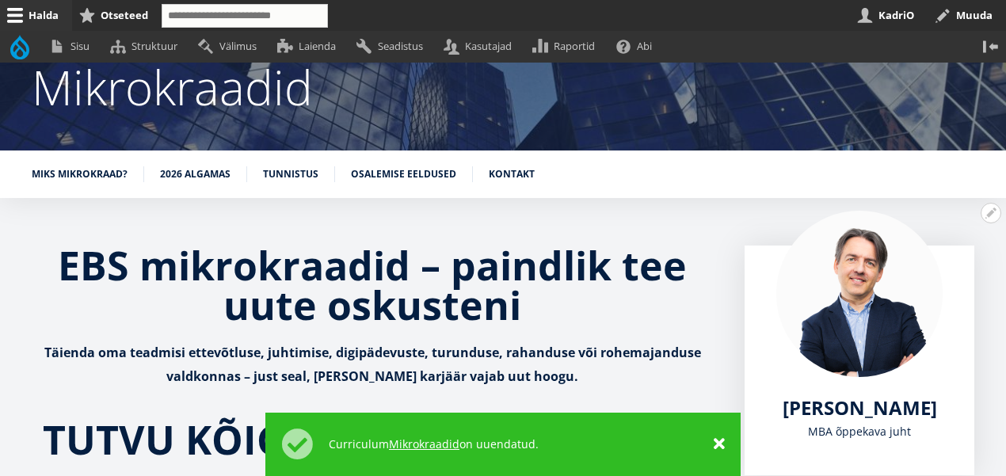
scroll to position [173, 0]
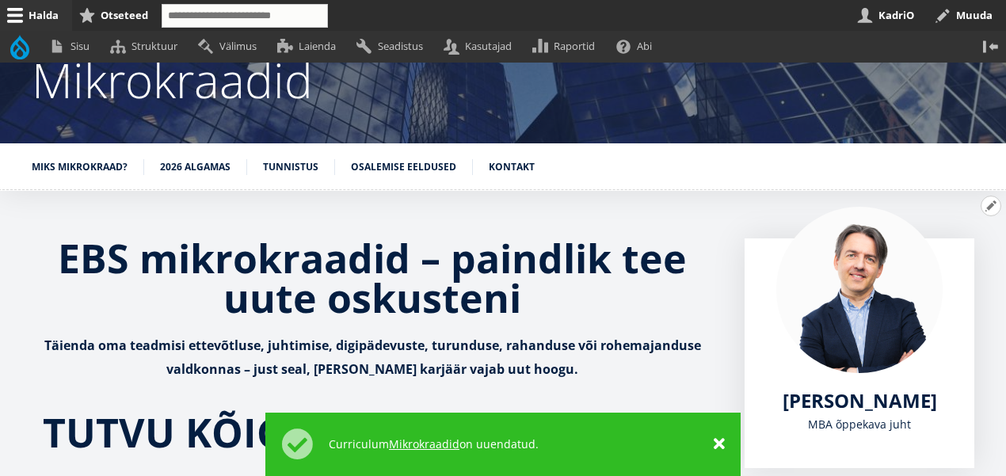
click at [991, 204] on button "Avatud EBS mikrokraadid – paindlik tee uute oskusteni seaded" at bounding box center [991, 206] width 21 height 21
click at [952, 241] on link "Muuda" at bounding box center [964, 249] width 72 height 17
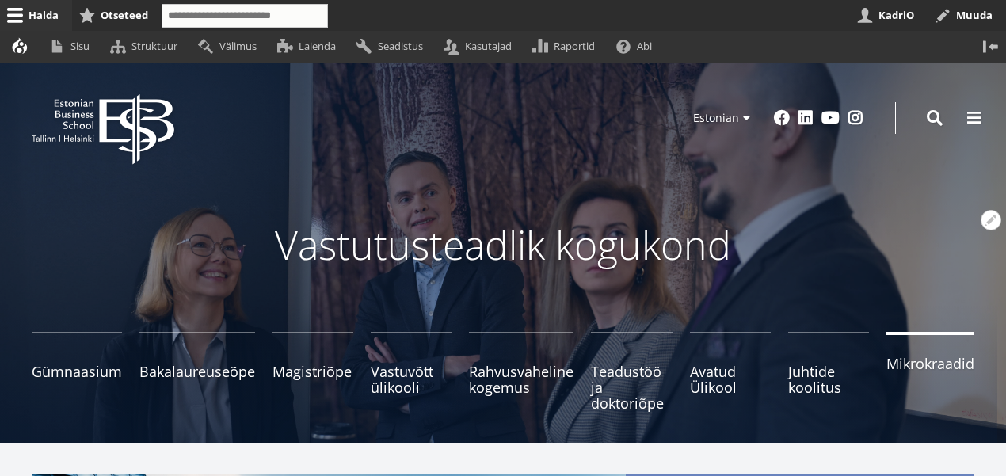
click at [921, 360] on span "Mikrokraadid" at bounding box center [930, 364] width 88 height 16
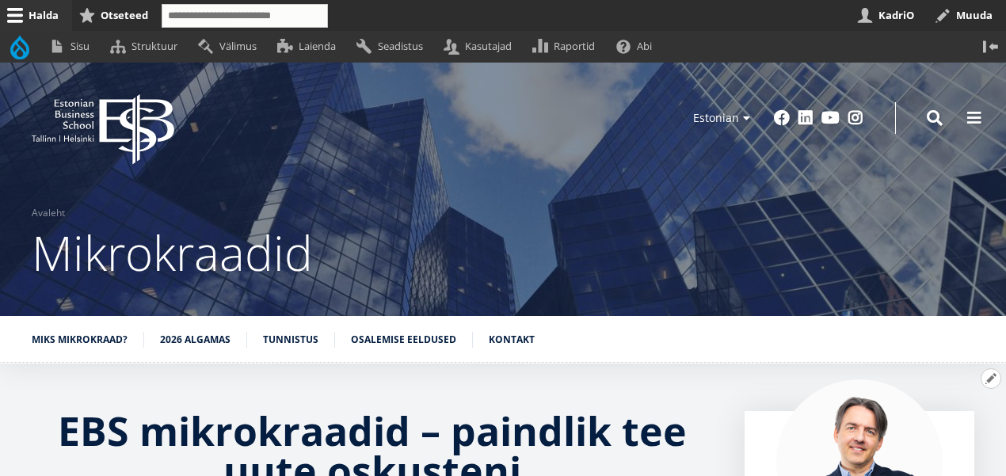
click at [985, 379] on button "Avatud EBS mikrokraadid – paindlik tee uute oskusteni seaded" at bounding box center [991, 378] width 21 height 21
click at [956, 416] on link "Muuda" at bounding box center [964, 422] width 72 height 17
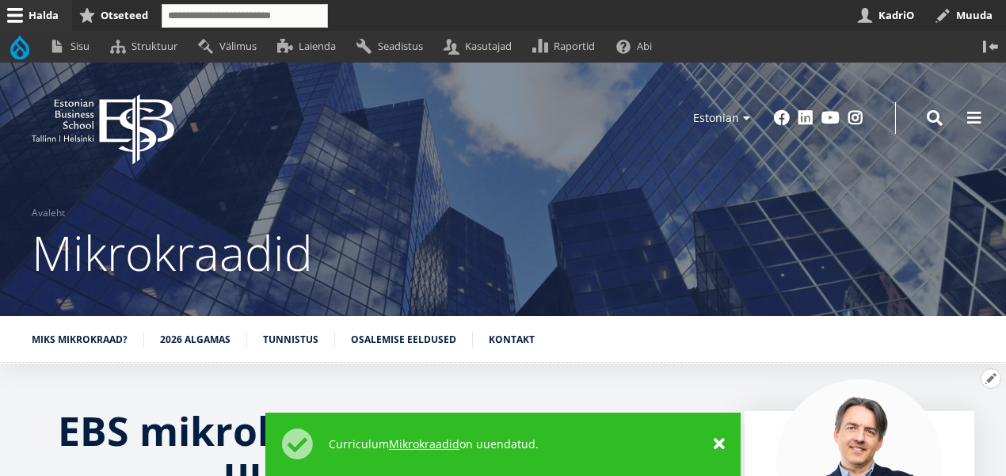
click at [982, 379] on button "Avatud EBS mikrokraadid – paindlik tee uute oskusteni seaded" at bounding box center [991, 378] width 21 height 21
click at [953, 418] on link "Muuda" at bounding box center [964, 422] width 72 height 17
click at [989, 380] on button "Avatud EBS mikrokraadid – paindlik tee uute oskusteni seaded" at bounding box center [991, 378] width 21 height 21
click at [952, 418] on link "Muuda" at bounding box center [964, 422] width 72 height 17
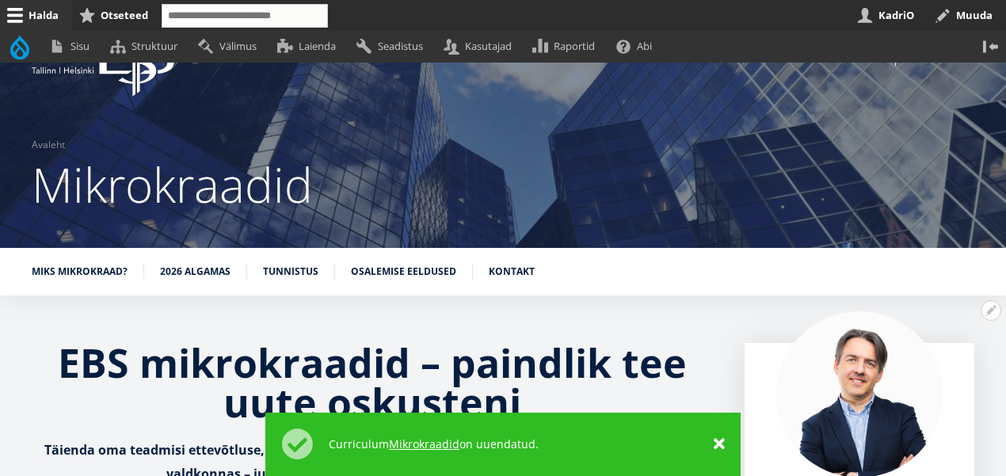
scroll to position [97, 0]
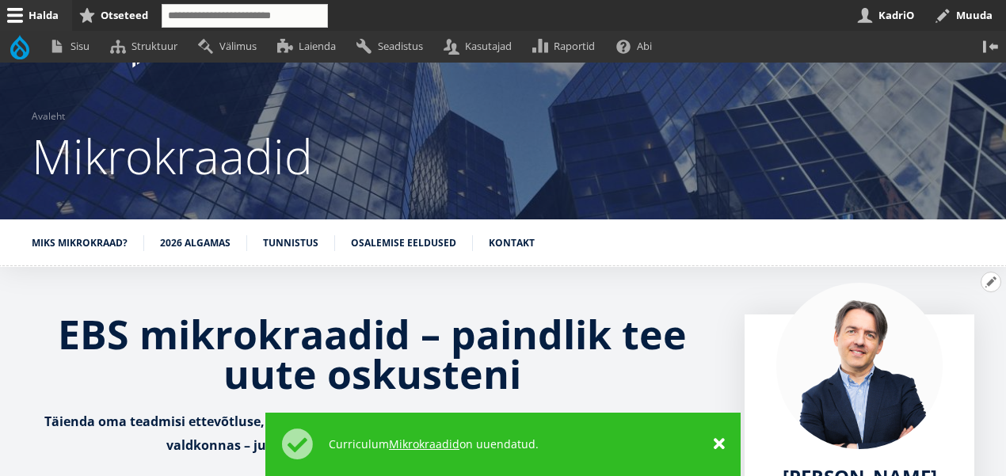
click at [985, 280] on button "Avatud EBS mikrokraadid – paindlik tee uute oskusteni seaded" at bounding box center [991, 282] width 21 height 21
click at [940, 325] on link "Muuda" at bounding box center [964, 325] width 72 height 17
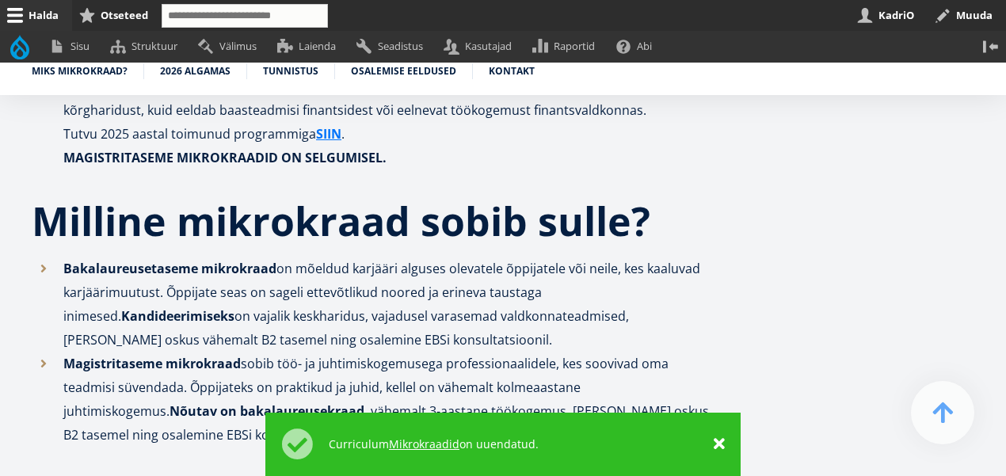
scroll to position [4661, 0]
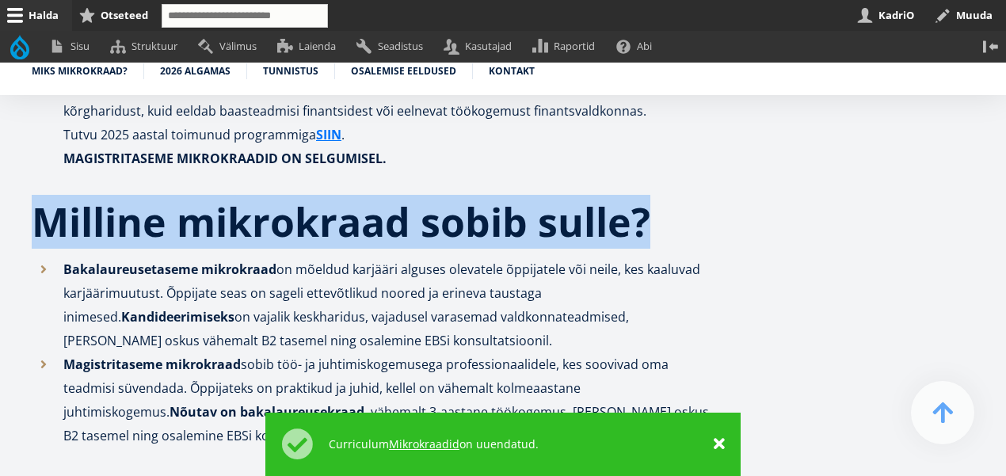
drag, startPoint x: 673, startPoint y: 136, endPoint x: 36, endPoint y: 139, distance: 637.7
click at [36, 202] on h2 "Milline mikrokraad sobib sulle?" at bounding box center [372, 222] width 681 height 40
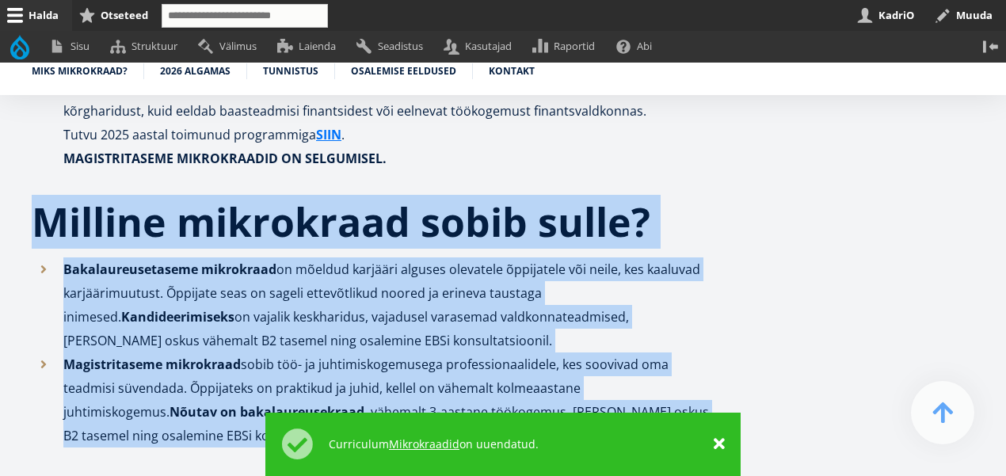
drag, startPoint x: 259, startPoint y: 352, endPoint x: 10, endPoint y: 100, distance: 354.6
copy div "Milline mikrokraad sobib sulle? Bakalaureusetaseme mikrokraad on mõeldud karjää…"
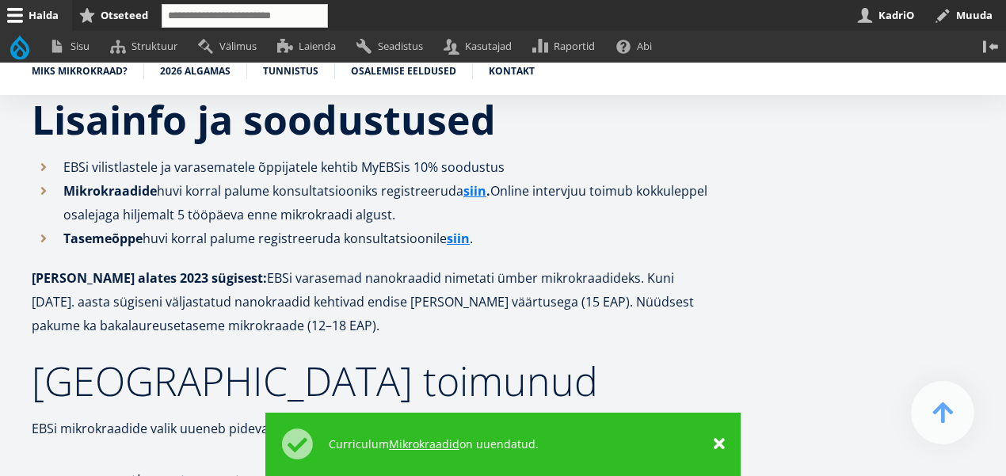
scroll to position [5054, 0]
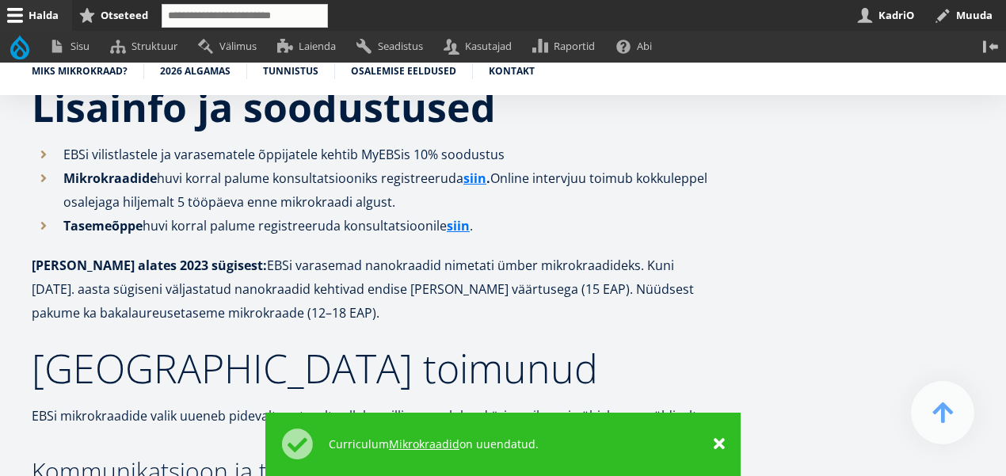
click at [322, 349] on h2 "[GEOGRAPHIC_DATA] toimunud" at bounding box center [408, 369] width 753 height 40
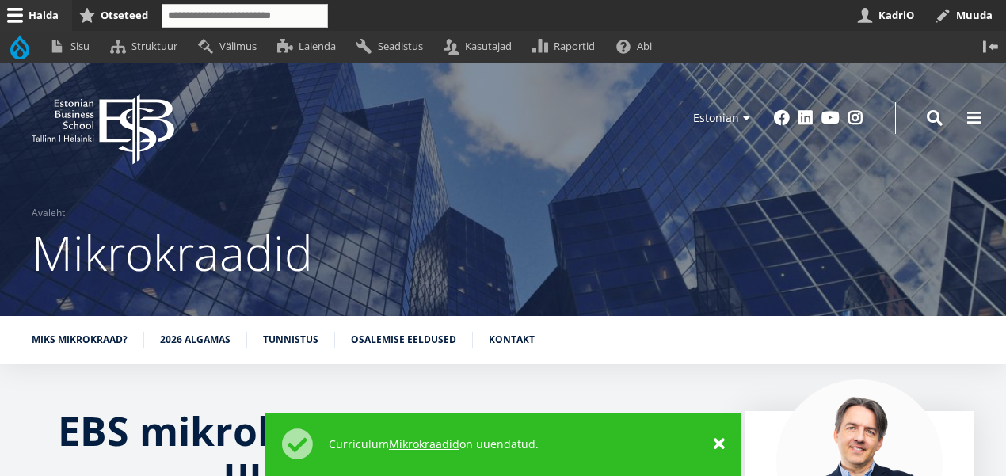
scroll to position [0, 0]
click at [987, 376] on button "Avatud EBS mikrokraadid – paindlik tee uute oskusteni seaded" at bounding box center [991, 378] width 21 height 21
click at [951, 418] on link "Muuda" at bounding box center [964, 422] width 72 height 17
click at [113, 114] on icon "EBS Logo Created with Sketch." at bounding box center [103, 129] width 143 height 71
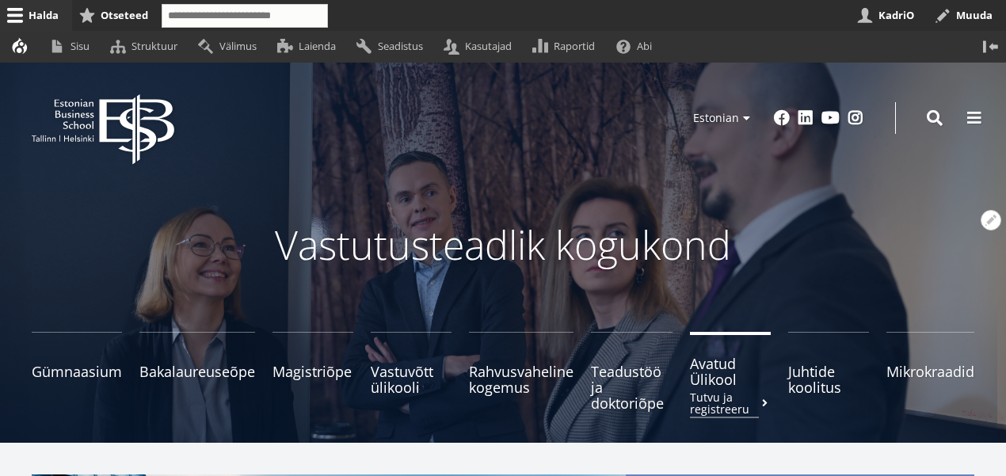
click at [728, 381] on span "Avatud Ülikool Tutvu ja registreeru" at bounding box center [730, 372] width 81 height 32
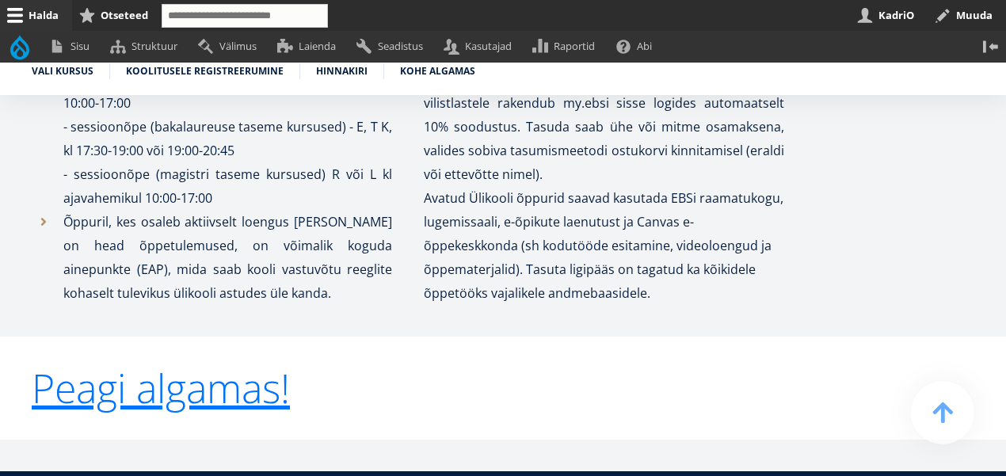
scroll to position [3064, 0]
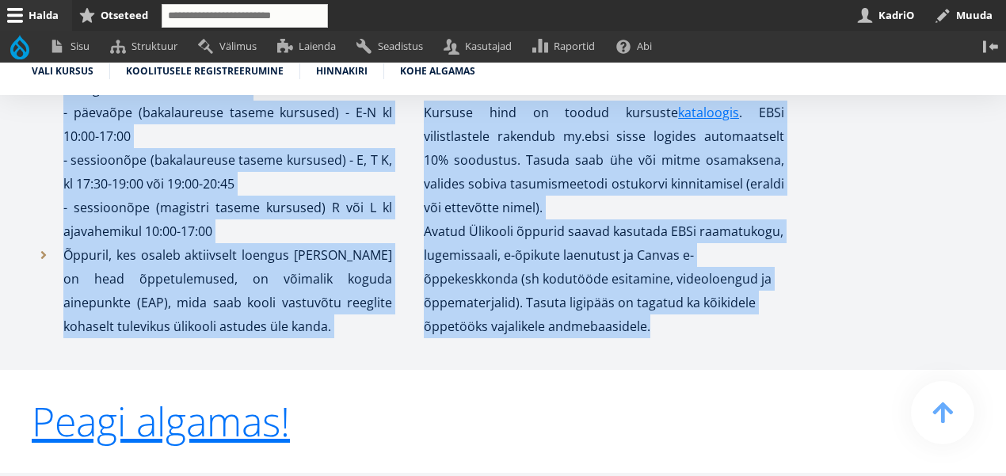
drag, startPoint x: 30, startPoint y: 270, endPoint x: 734, endPoint y: 345, distance: 708.3
copy article "Loremipsum do sitametc adi elitseddoeiusmodte Inc utlabo etdolorem ali enimadmi…"
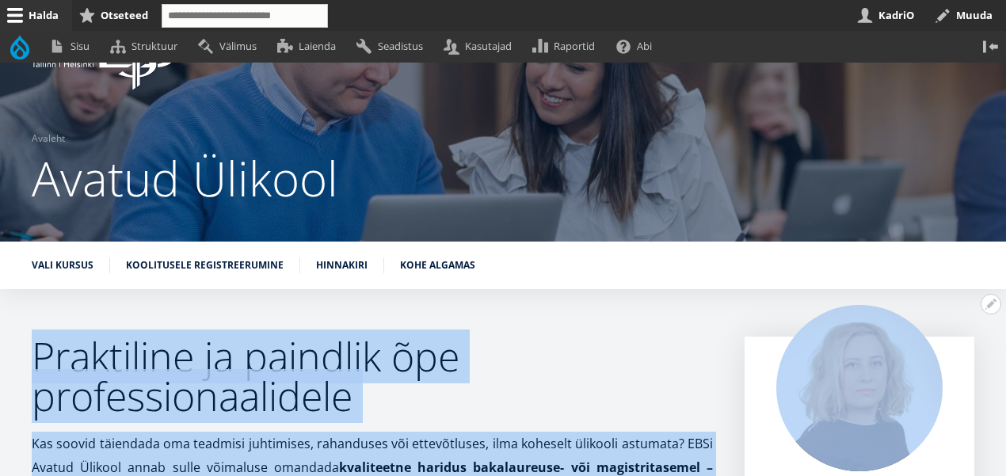
scroll to position [112, 0]
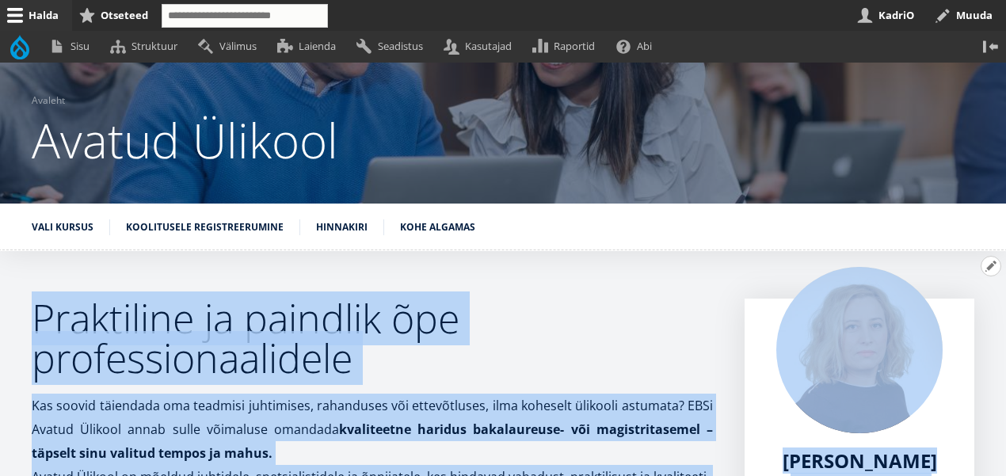
click at [987, 266] on button "Avatud Praktiline ja paindlik õpe professionaalidele seaded" at bounding box center [991, 266] width 21 height 21
click at [944, 310] on link "Muuda" at bounding box center [964, 309] width 72 height 17
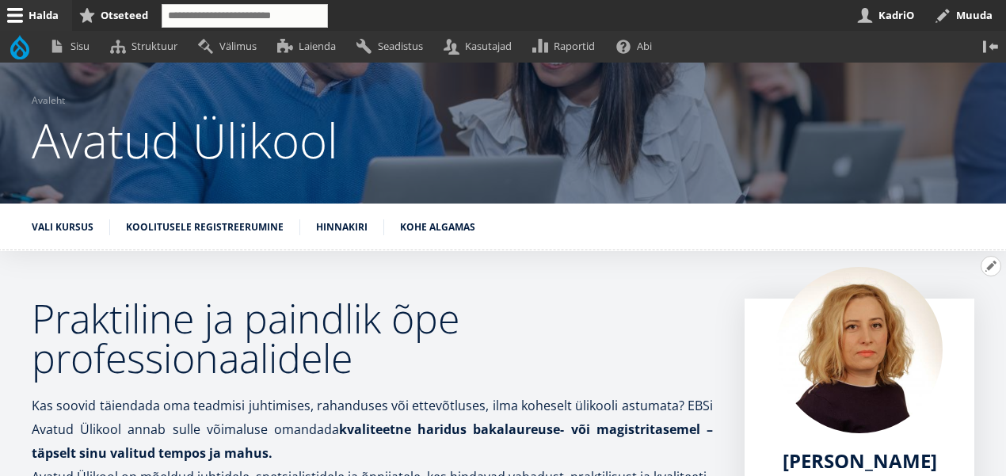
click at [987, 267] on button "Avatud Praktiline ja paindlik õpe professionaalidele seaded" at bounding box center [991, 266] width 21 height 21
click at [952, 304] on link "Muuda" at bounding box center [964, 309] width 72 height 17
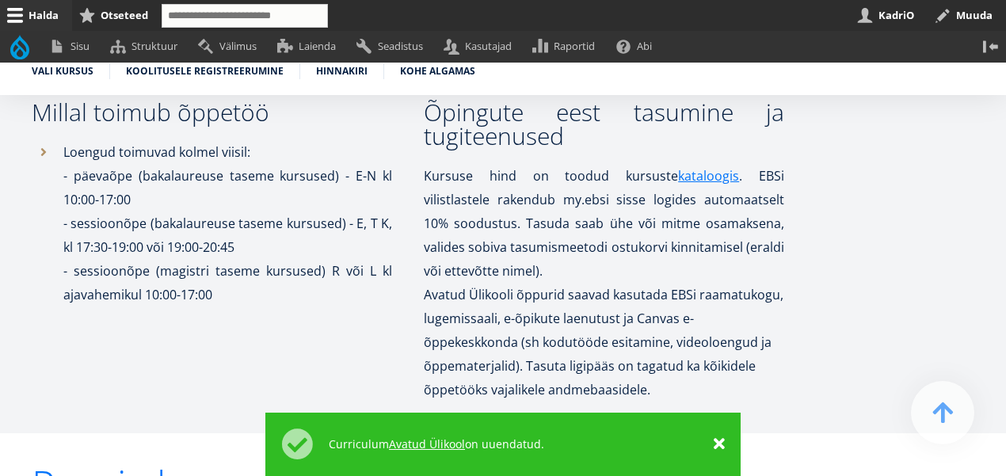
scroll to position [3002, 0]
drag, startPoint x: 662, startPoint y: 387, endPoint x: 424, endPoint y: 175, distance: 319.3
click at [424, 175] on div "Õpingute eest tasumine ja tugiteenused Kursuse hind on toodud kursuste kataloog…" at bounding box center [588, 250] width 392 height 301
copy div "Kursuse hind on toodud kursuste kataloogis . EBSi vilistlastele rakendub my.ebs…"
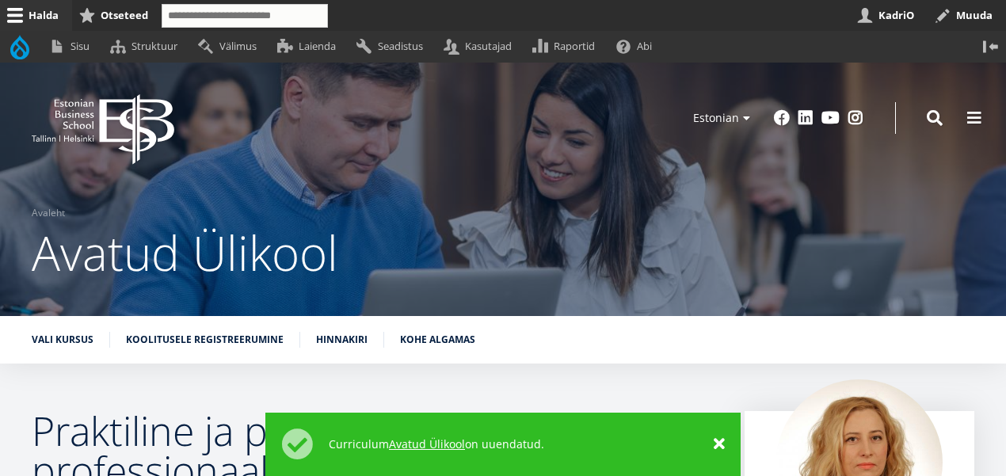
scroll to position [0, 0]
click at [99, 120] on icon "EBS Logo Created with Sketch." at bounding box center [103, 129] width 143 height 71
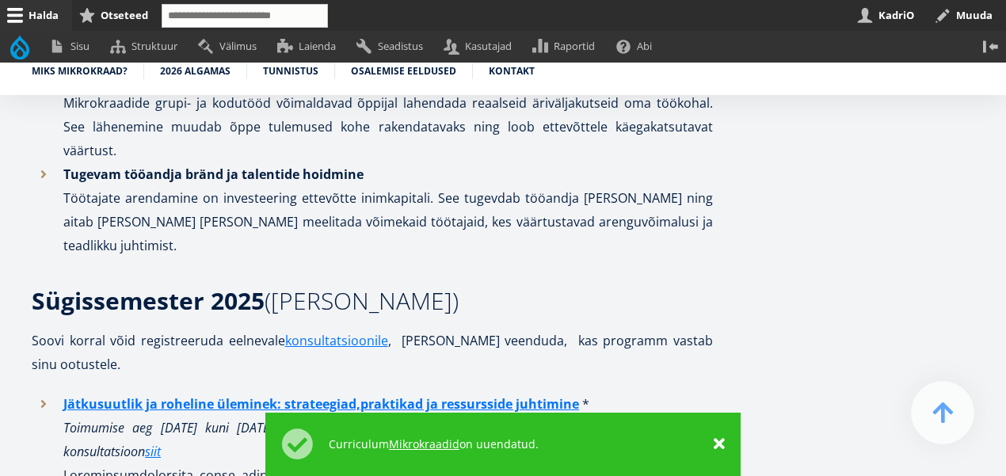
scroll to position [1187, 0]
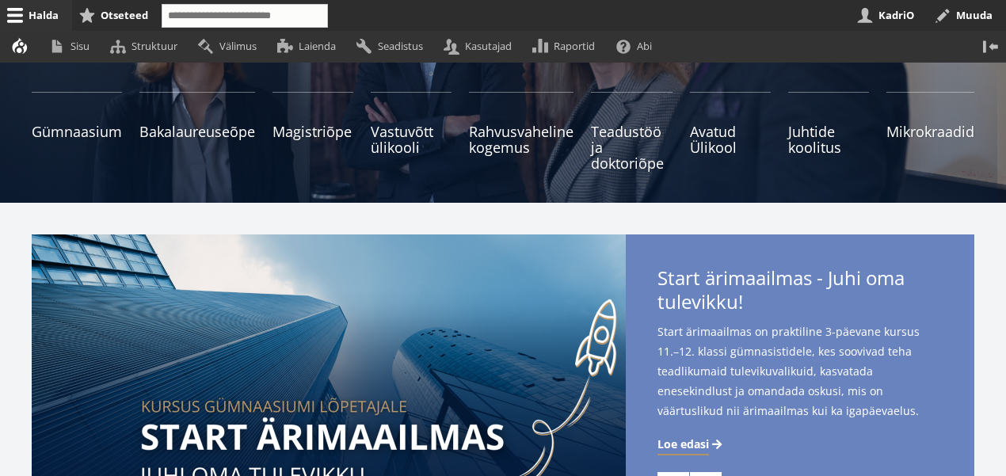
scroll to position [261, 0]
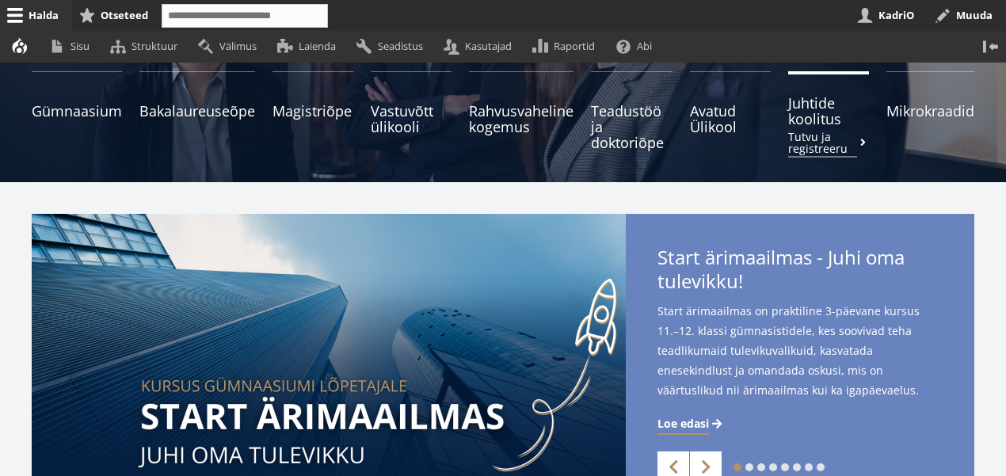
click at [804, 122] on span "Juhtide koolitus Tutvu ja registreeru" at bounding box center [828, 111] width 81 height 32
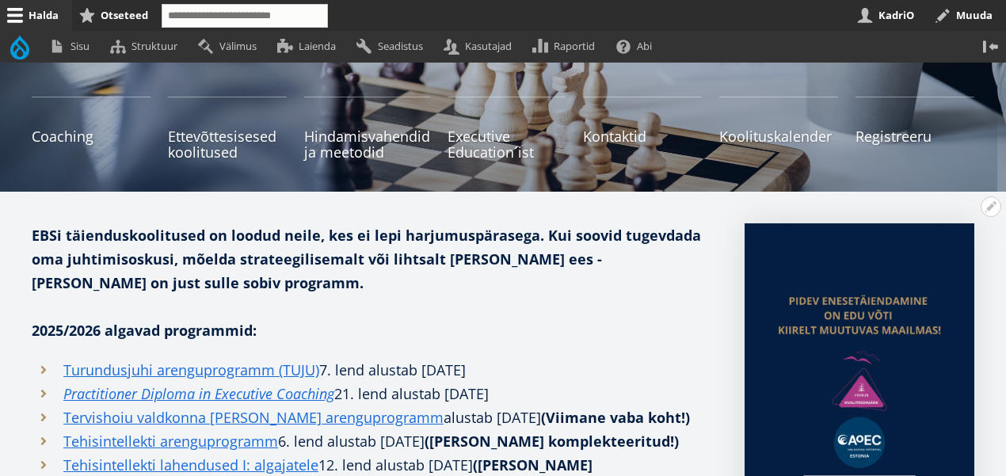
scroll to position [276, 0]
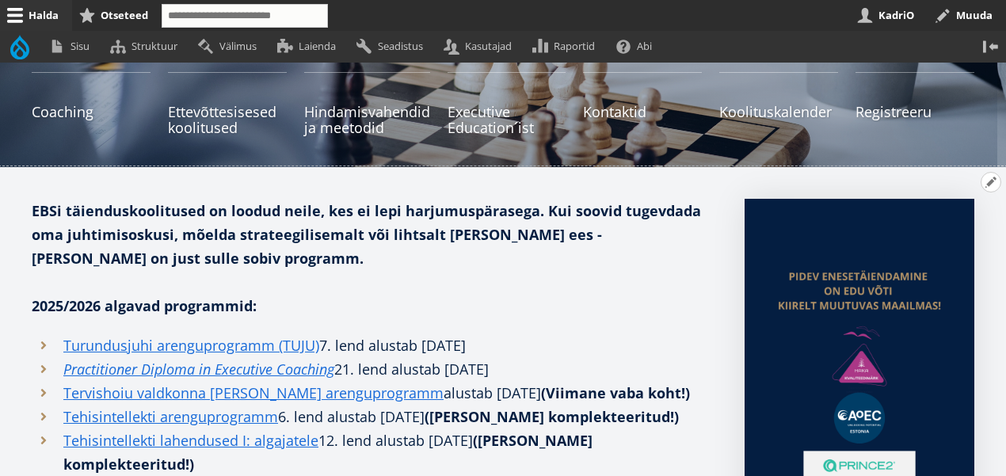
click at [989, 186] on button "Avatud seaded" at bounding box center [991, 182] width 21 height 21
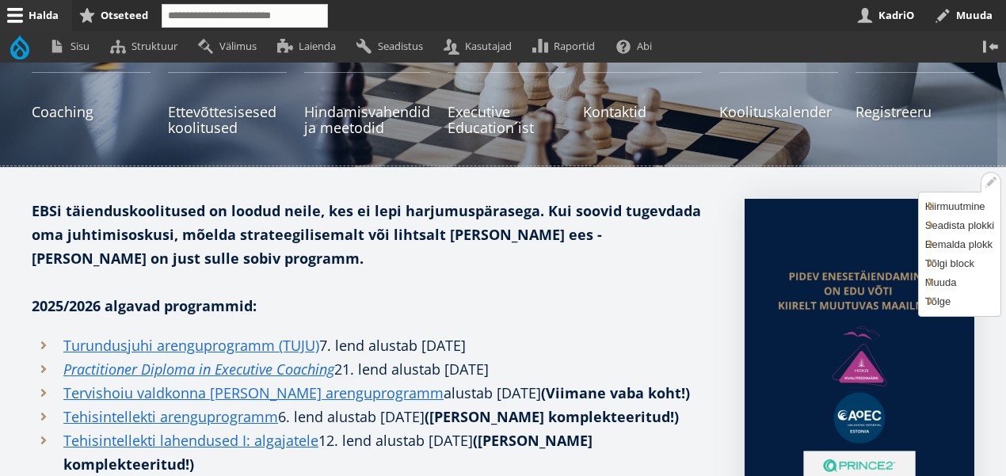
click at [688, 280] on p at bounding box center [372, 282] width 681 height 24
click at [953, 280] on link "Muuda" at bounding box center [960, 283] width 82 height 17
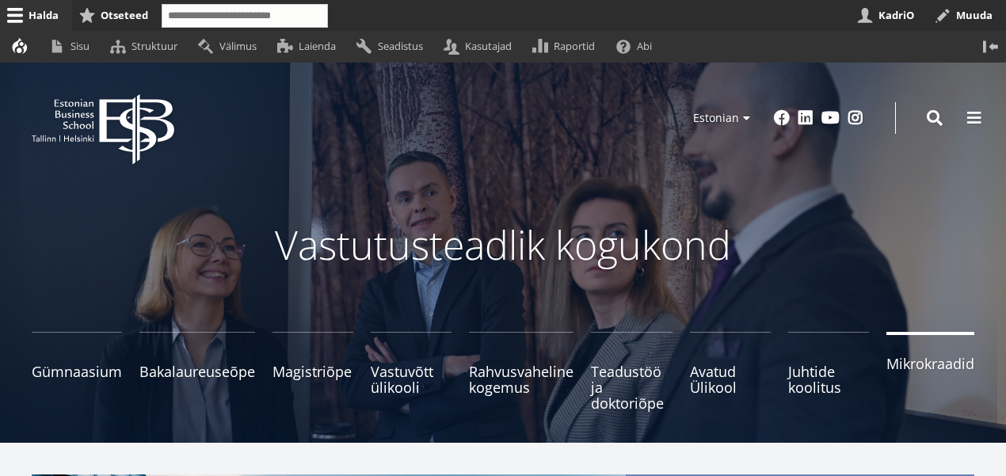
click at [924, 373] on link "Mikrokraadid" at bounding box center [930, 371] width 88 height 79
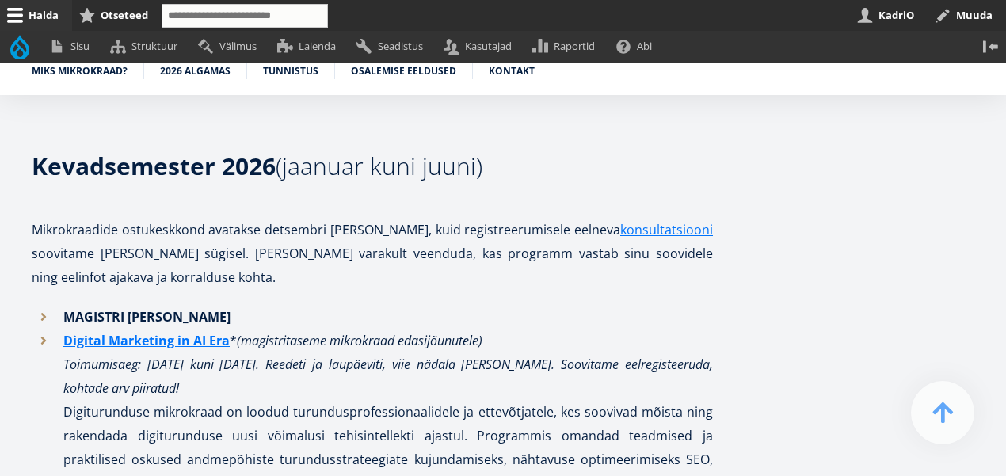
scroll to position [1875, 0]
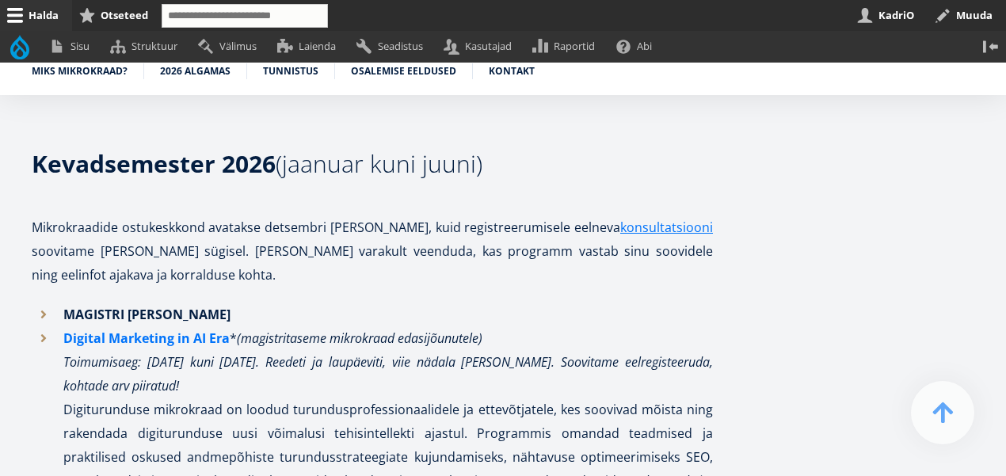
click at [166, 330] on strong "Digital Marketing in AI Era" at bounding box center [146, 338] width 166 height 17
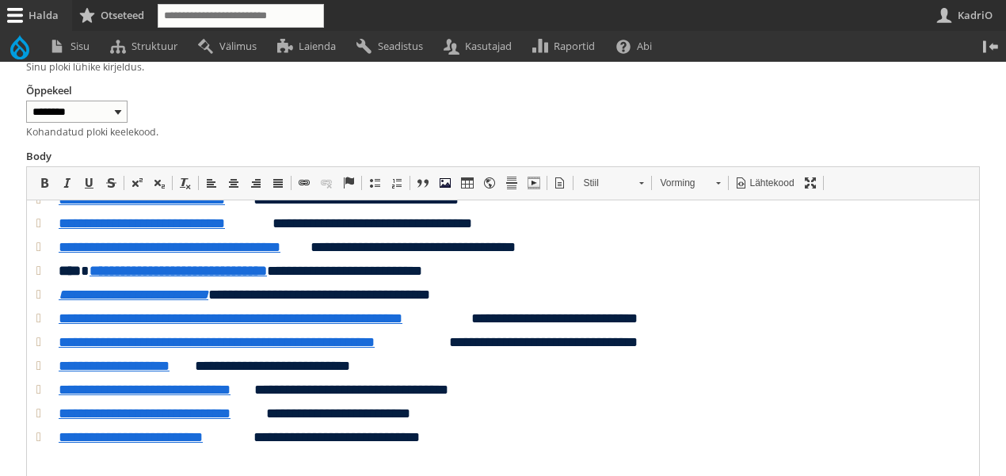
scroll to position [454, 0]
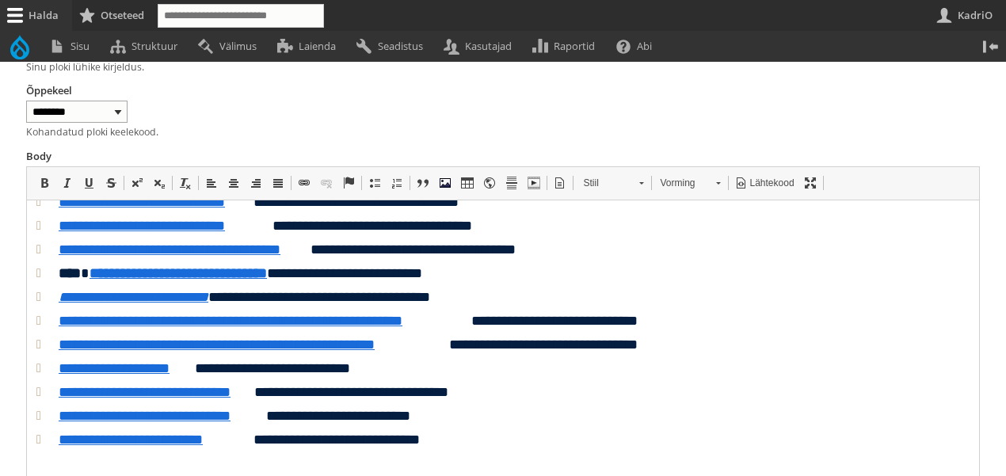
click at [684, 319] on li "**********" at bounding box center [502, 320] width 953 height 24
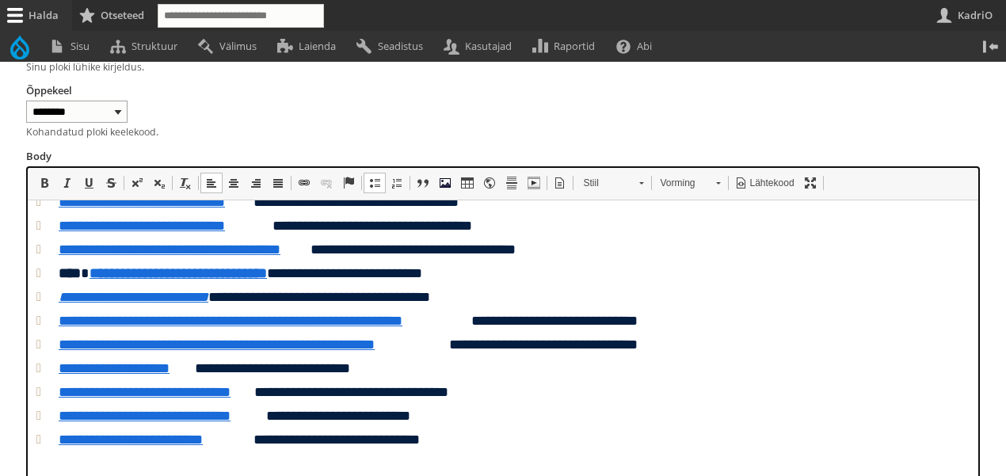
click at [498, 297] on li "**********" at bounding box center [502, 296] width 953 height 24
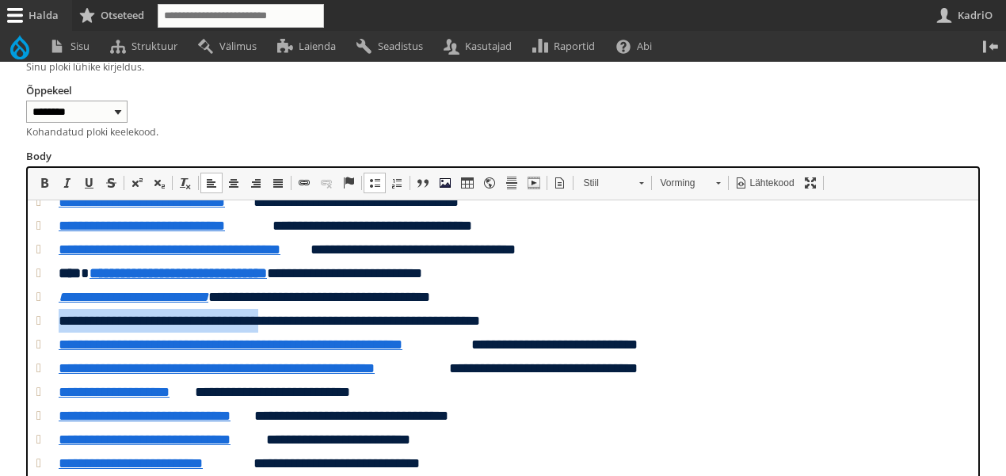
drag, startPoint x: 284, startPoint y: 322, endPoint x: 58, endPoint y: 322, distance: 225.8
click at [58, 322] on li "**********" at bounding box center [502, 320] width 953 height 24
click at [301, 185] on span at bounding box center [304, 183] width 13 height 13
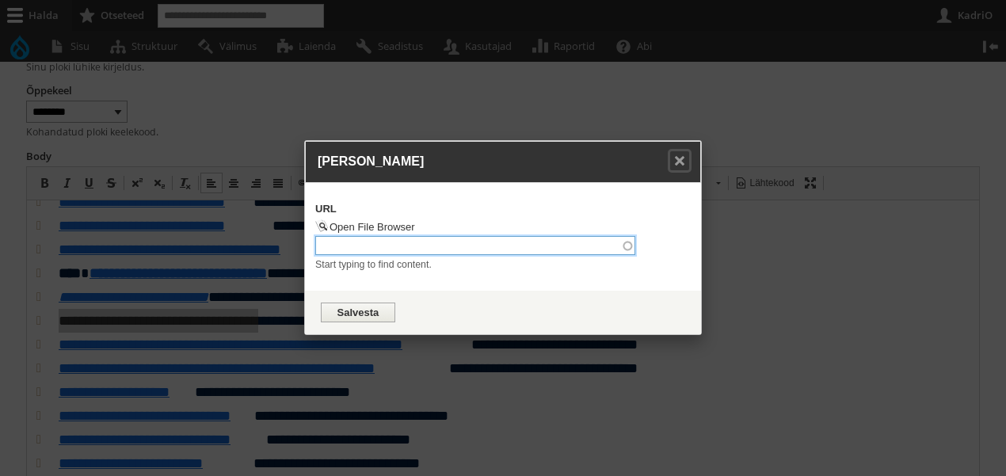
click at [381, 251] on input "URL" at bounding box center [475, 245] width 320 height 19
paste input "**********"
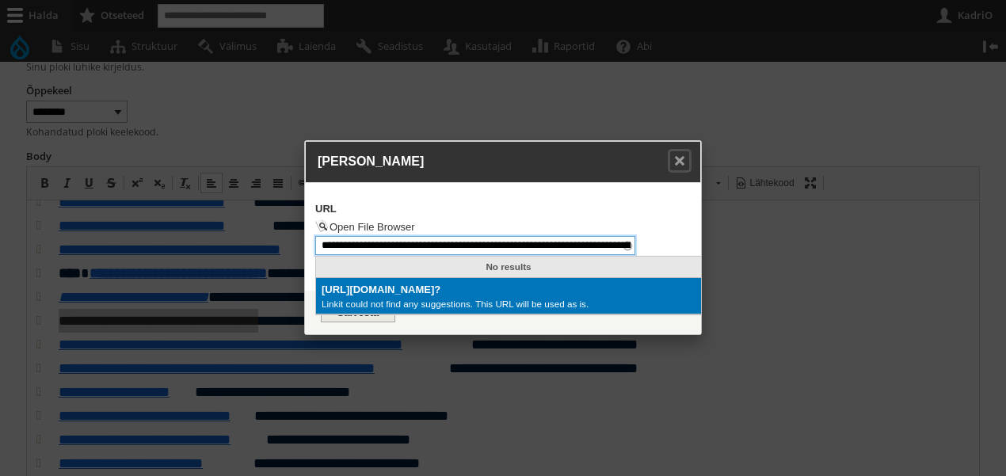
click at [463, 310] on span "Linkit could not find any suggestions. This URL will be used as is." at bounding box center [509, 304] width 374 height 12
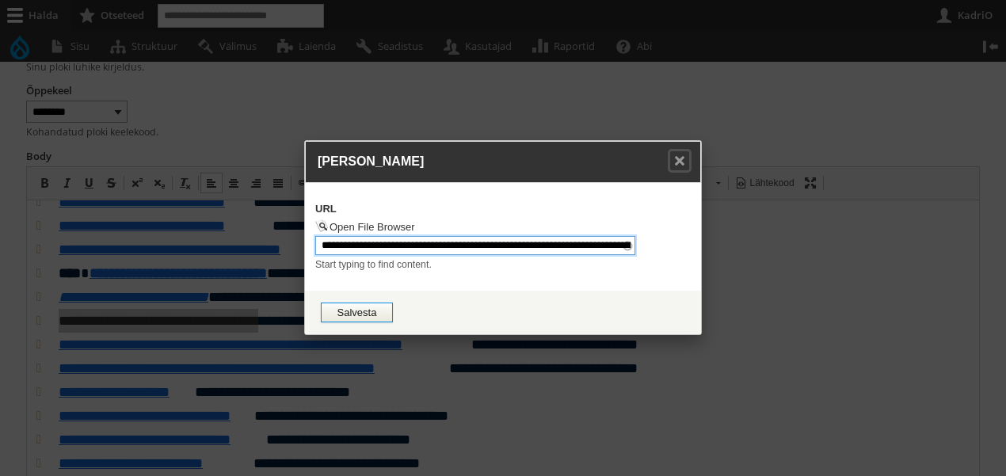
type input "**********"
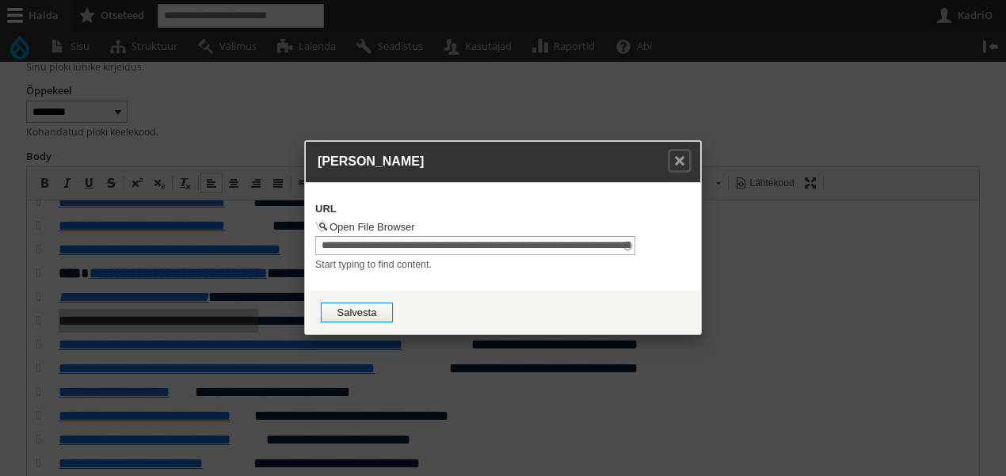
click at [358, 314] on button "Salvesta" at bounding box center [357, 313] width 72 height 20
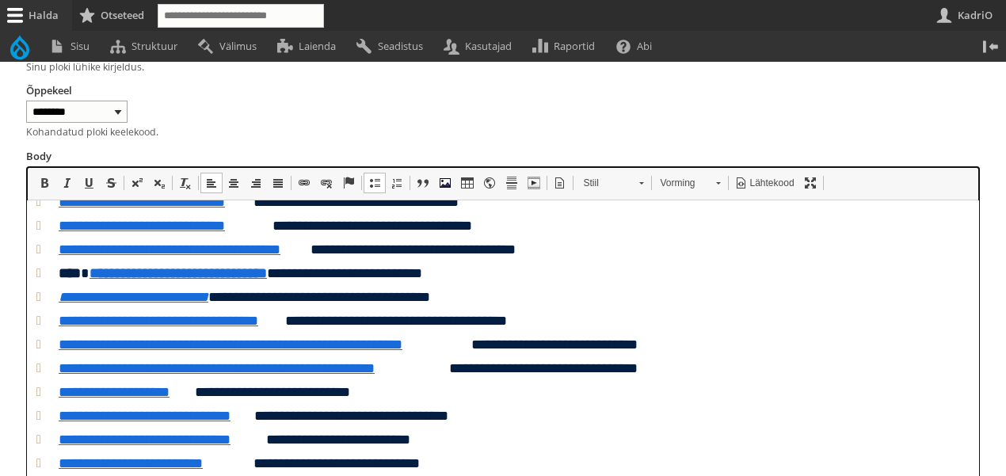
click at [560, 306] on li "**********" at bounding box center [502, 296] width 953 height 24
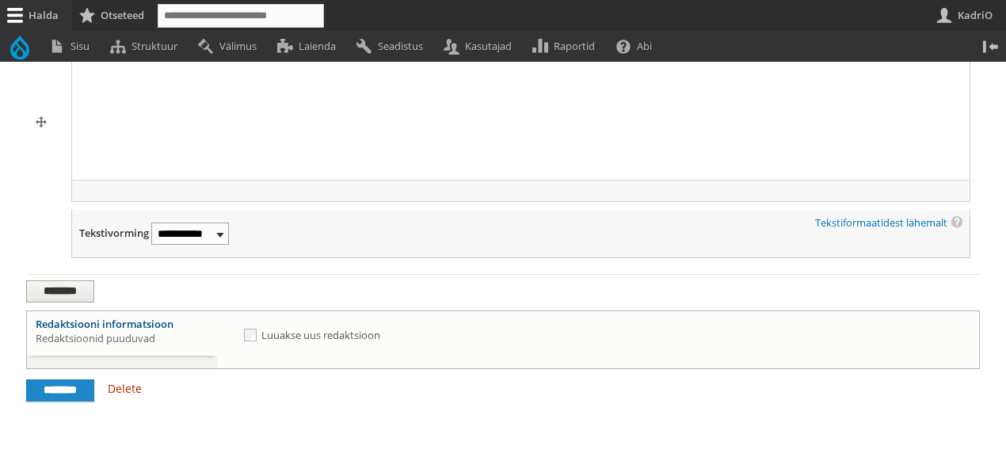
scroll to position [1344, 0]
click at [50, 395] on input "********" at bounding box center [60, 390] width 68 height 22
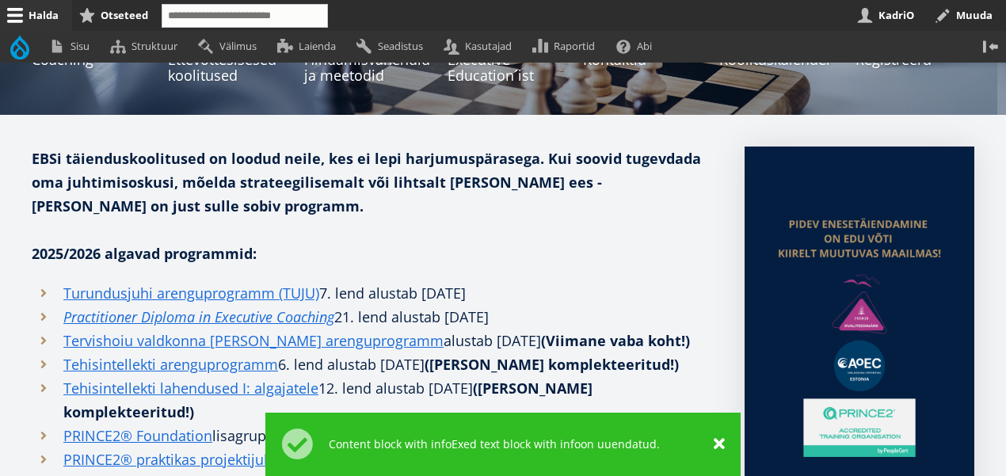
scroll to position [337, 0]
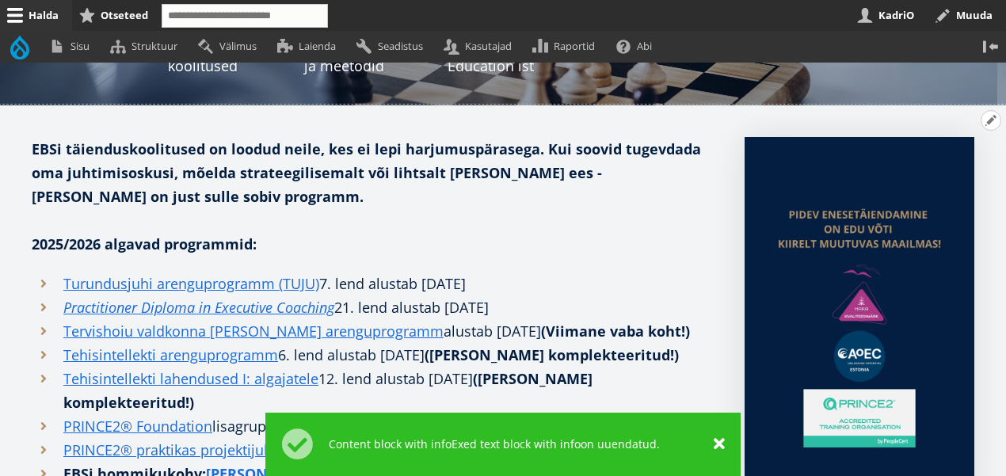
click at [984, 121] on button "Avatud seaded" at bounding box center [991, 120] width 21 height 21
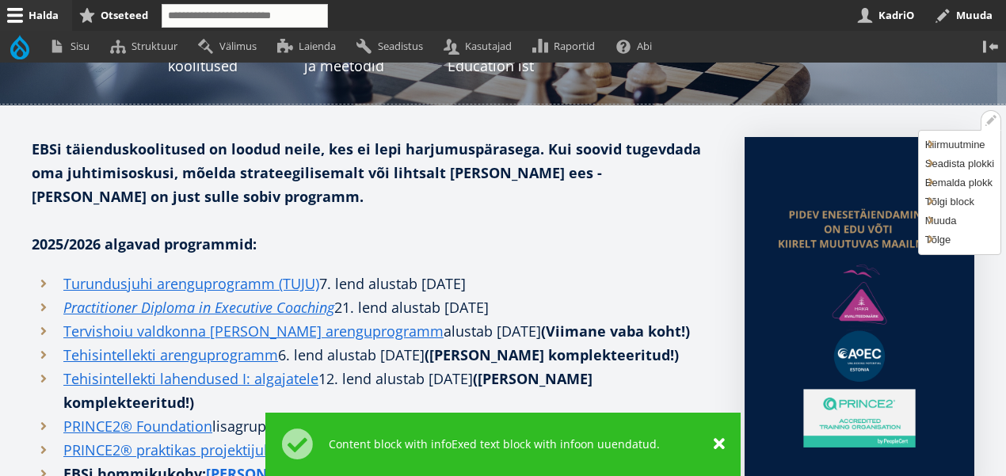
click at [938, 219] on li "Muuda" at bounding box center [960, 221] width 82 height 17
click at [944, 217] on link "Muuda" at bounding box center [960, 221] width 82 height 17
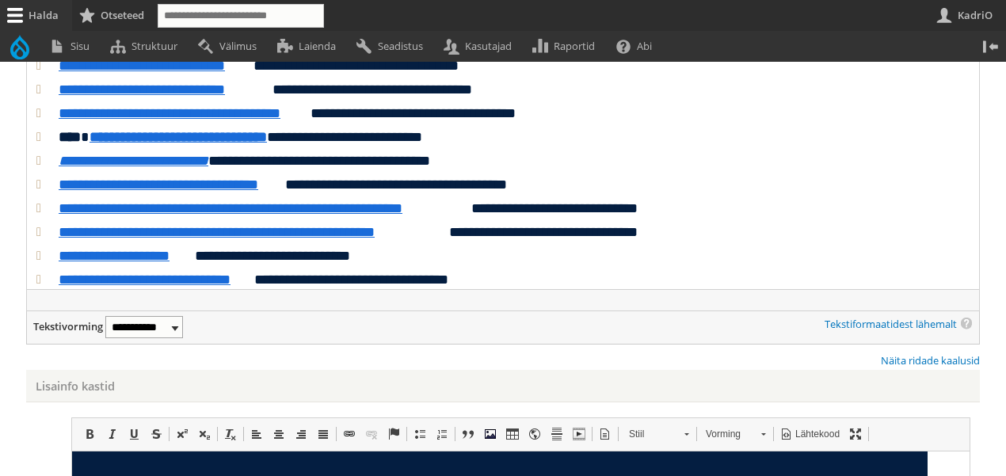
scroll to position [399, 0]
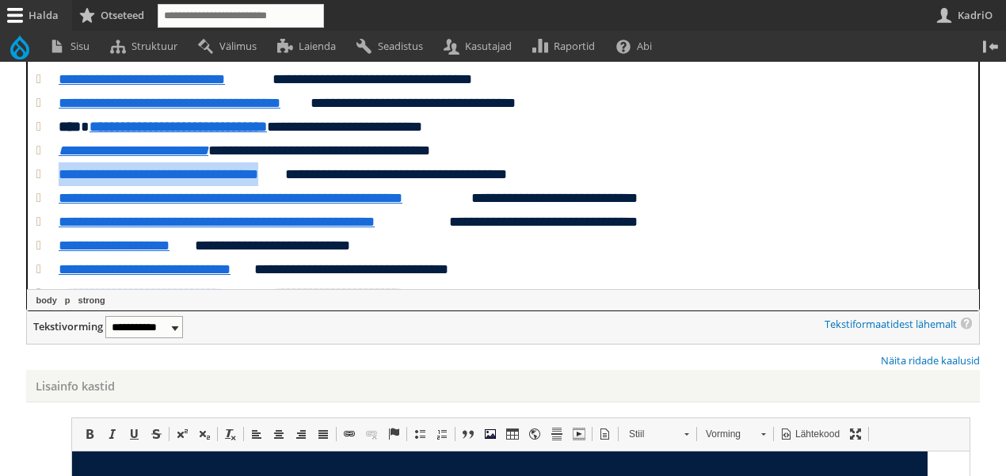
drag, startPoint x: 284, startPoint y: 176, endPoint x: 60, endPoint y: 176, distance: 224.2
click at [60, 176] on li "**********" at bounding box center [502, 174] width 953 height 24
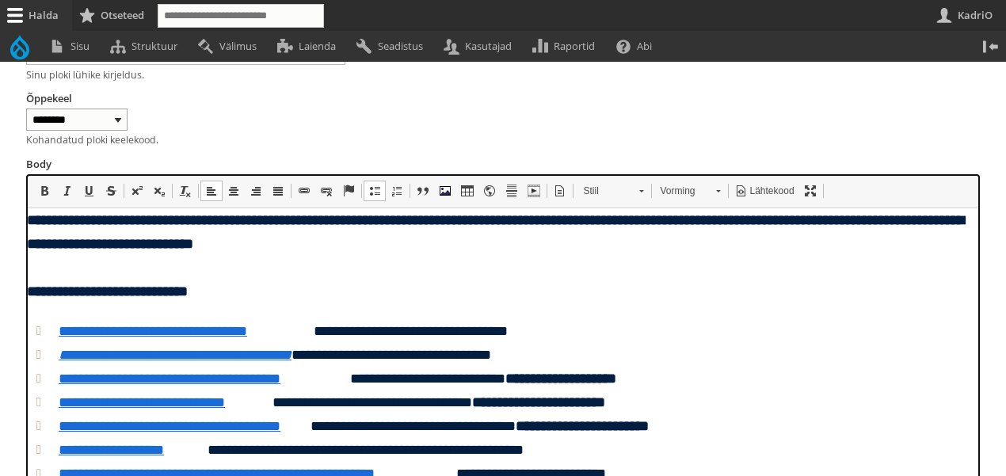
scroll to position [239, 0]
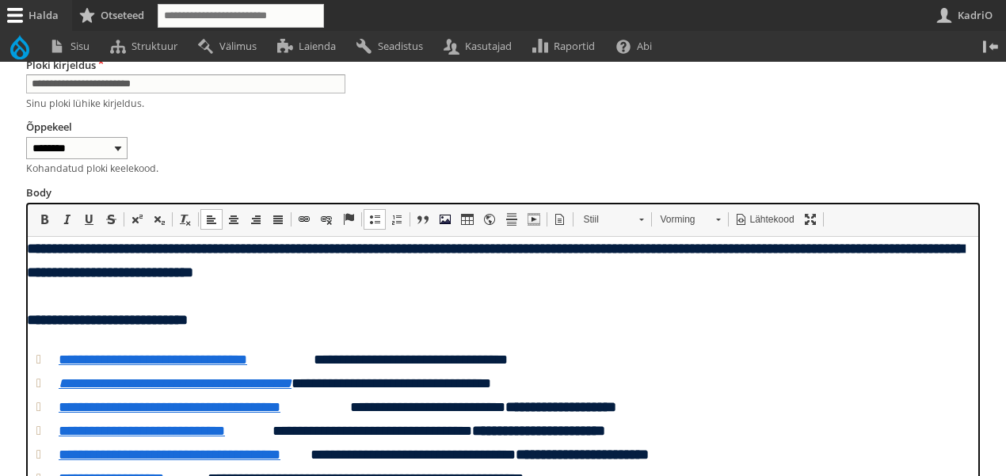
click at [303, 225] on span at bounding box center [304, 219] width 13 height 13
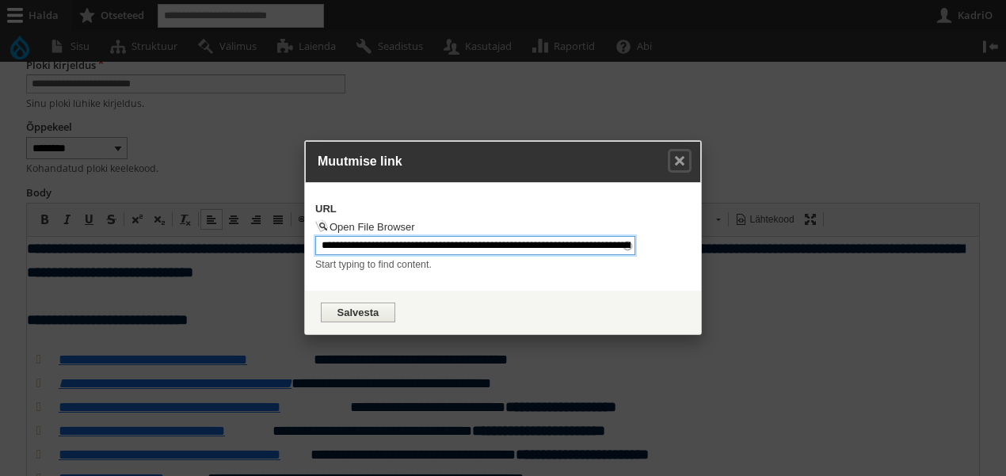
drag, startPoint x: 322, startPoint y: 246, endPoint x: 833, endPoint y: 262, distance: 511.3
paste input "**********"
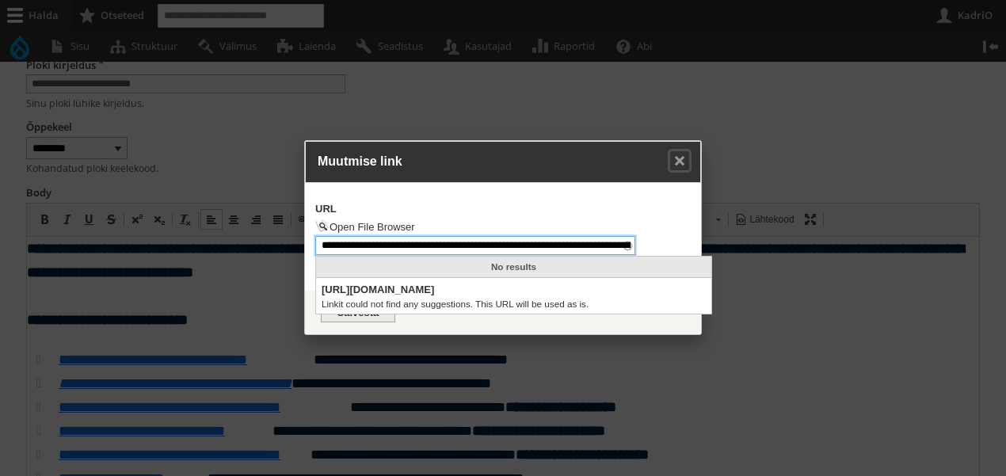
scroll to position [0, 0]
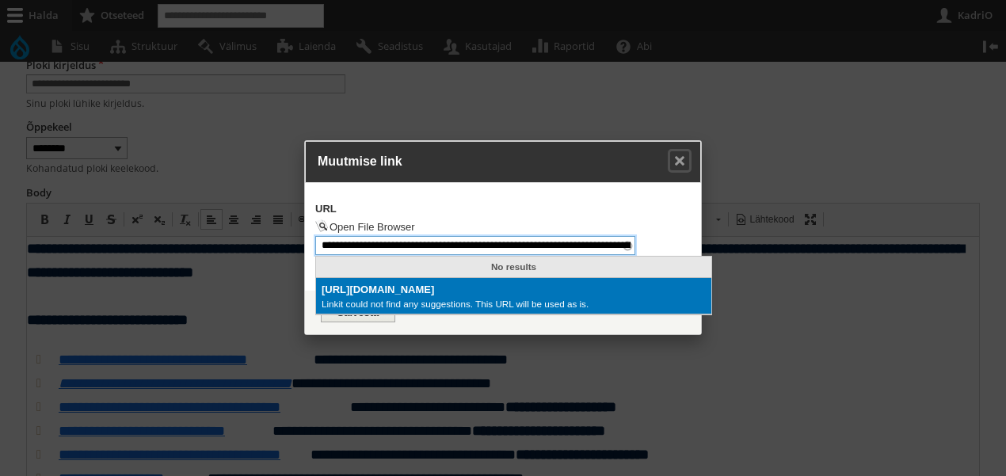
click at [637, 295] on span "[URL][DOMAIN_NAME]" at bounding box center [514, 290] width 384 height 16
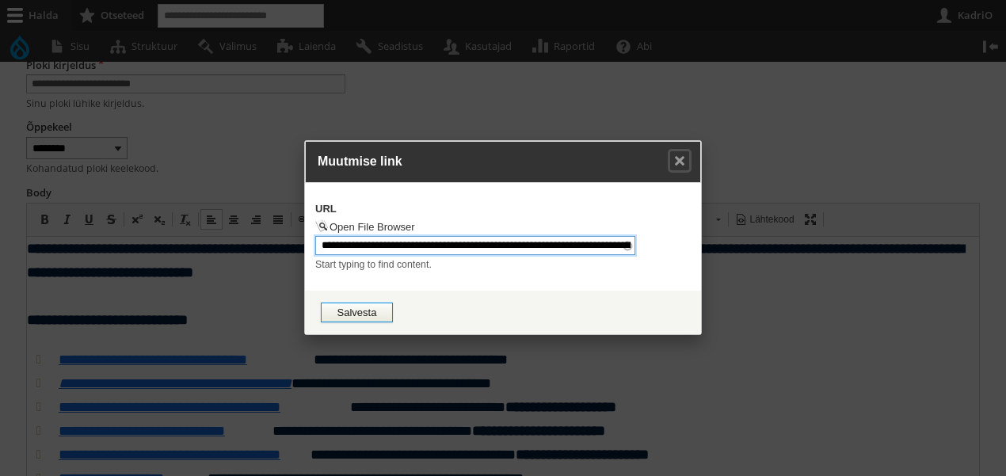
type input "**********"
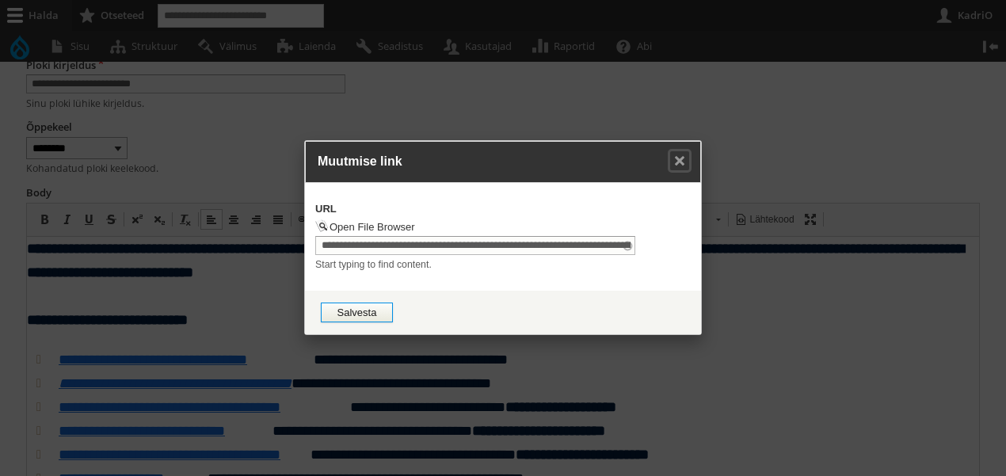
click at [367, 315] on button "Salvesta" at bounding box center [357, 313] width 72 height 20
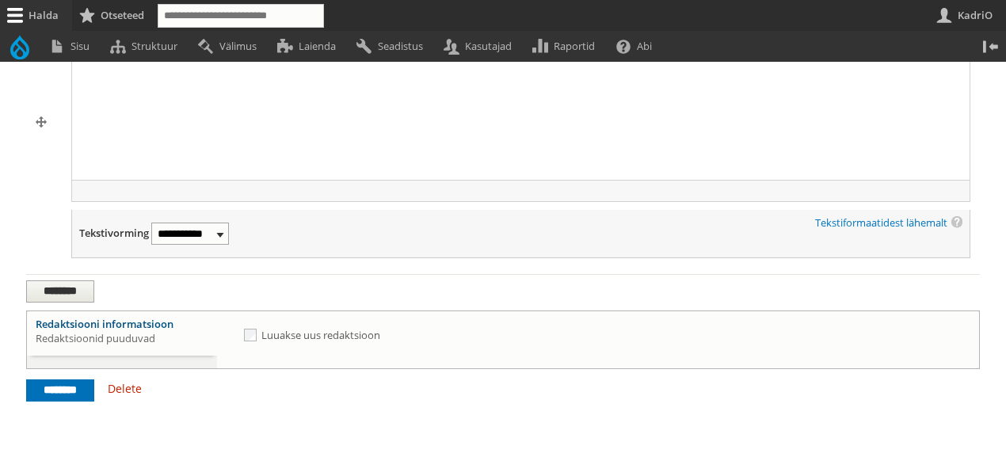
scroll to position [1344, 0]
click at [63, 397] on input "********" at bounding box center [60, 390] width 68 height 22
